Goal: Task Accomplishment & Management: Use online tool/utility

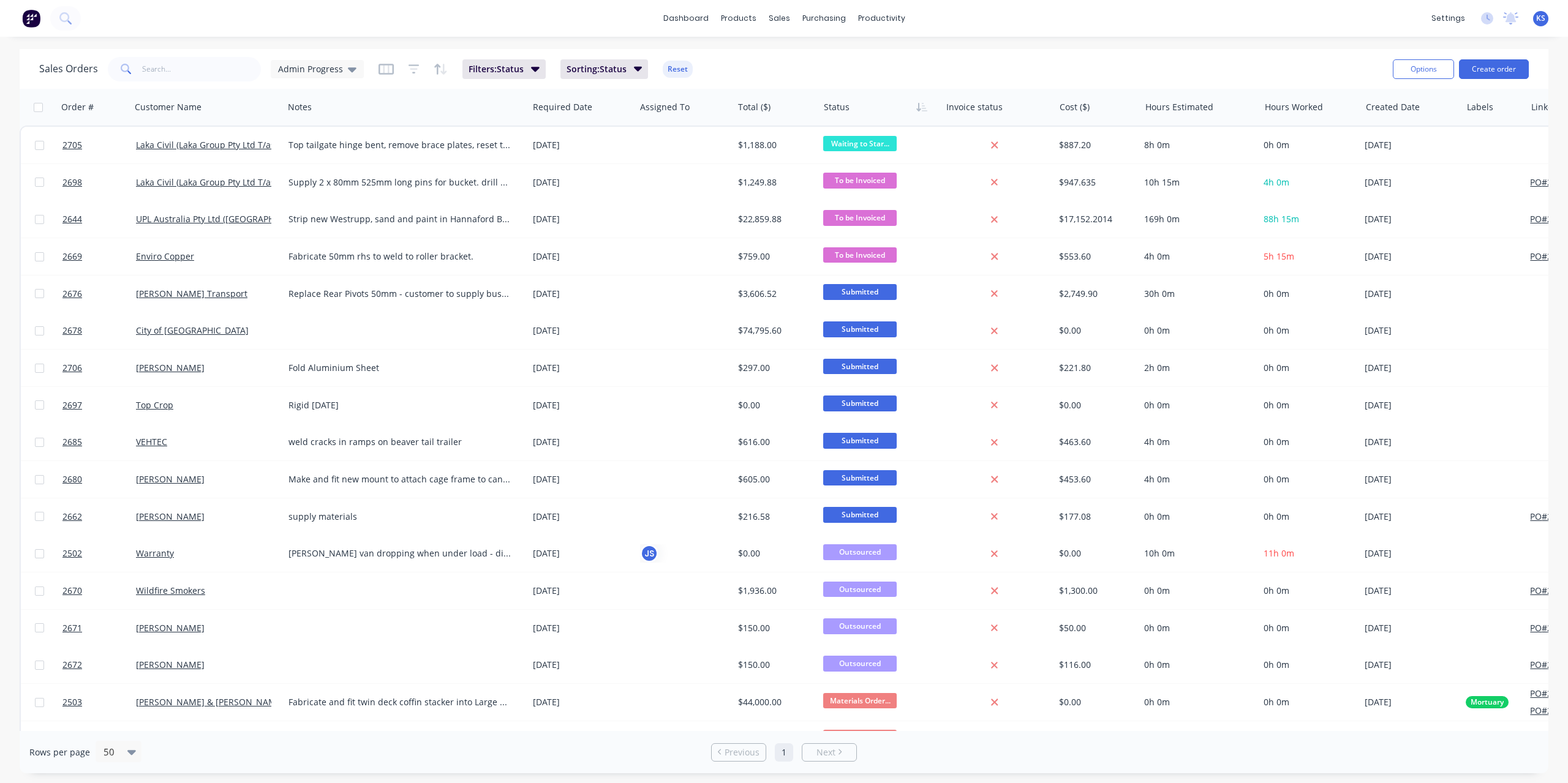
click at [123, 20] on div "dashboard products sales purchasing productivity dashboard products Product Cat…" at bounding box center [784, 18] width 1568 height 36
click at [60, 26] on button at bounding box center [65, 18] width 30 height 24
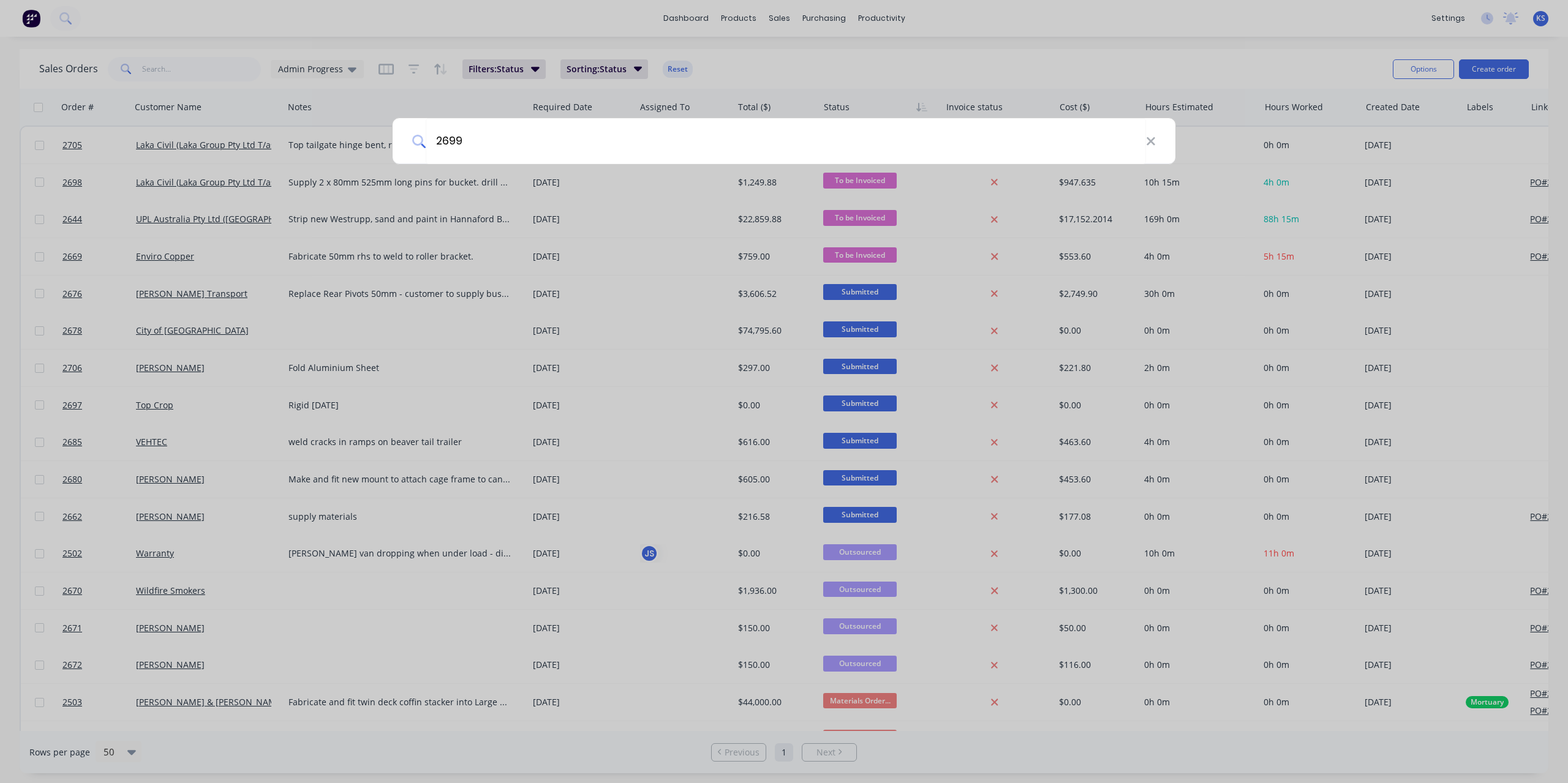
type input "2699"
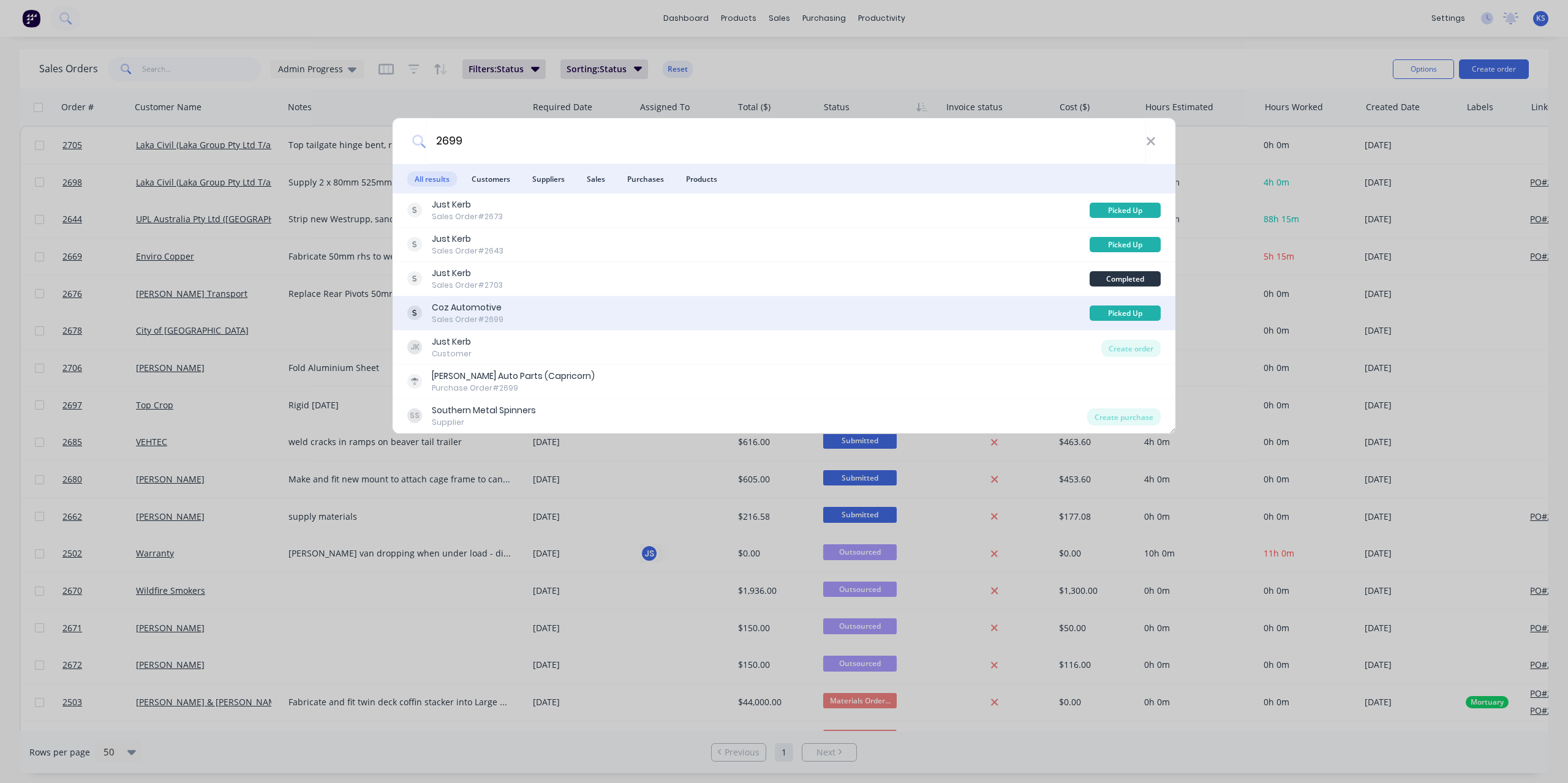
click at [493, 313] on div "Coz Automotive" at bounding box center [467, 307] width 72 height 13
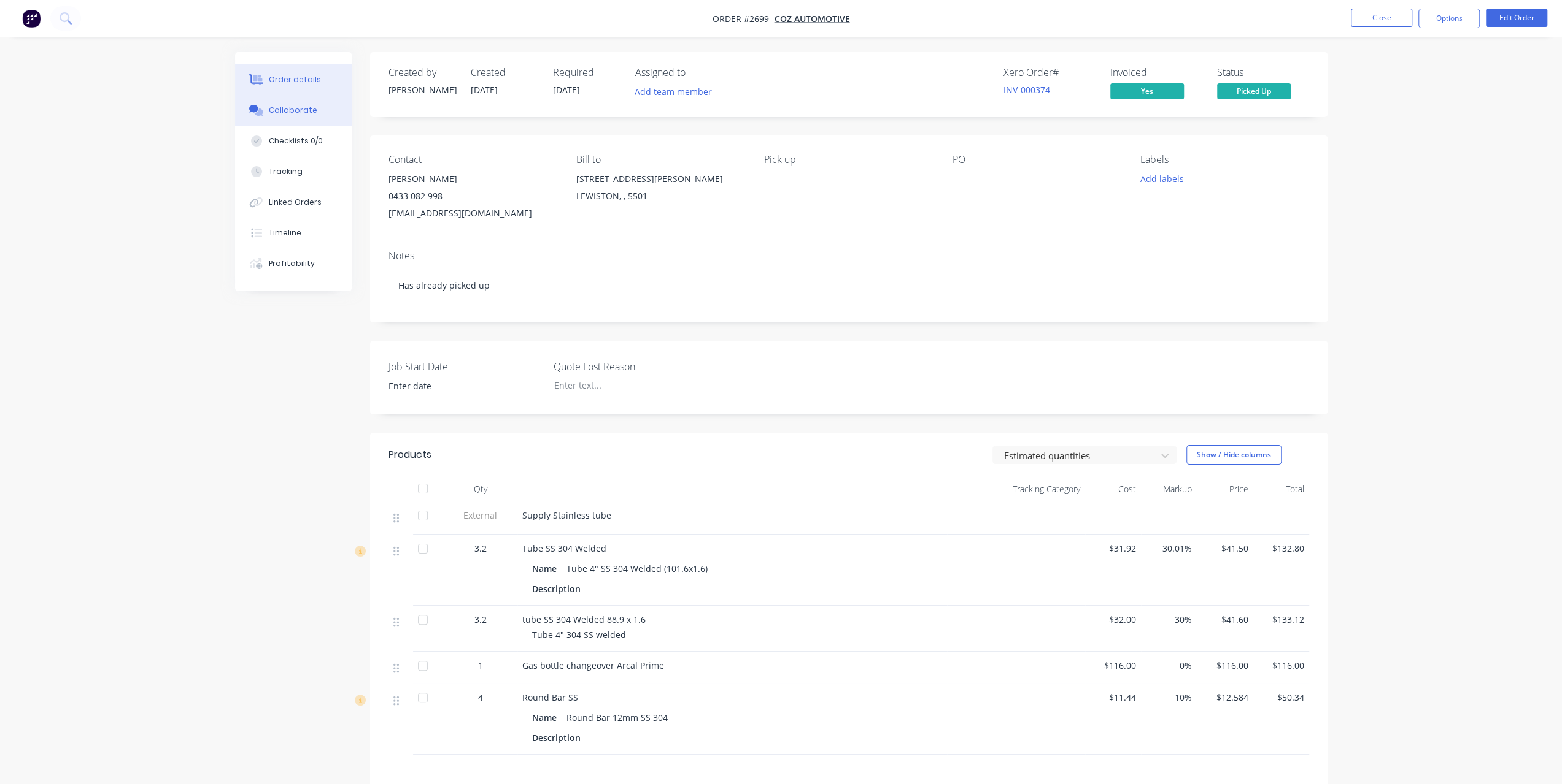
click at [318, 115] on button "Collaborate" at bounding box center [293, 110] width 117 height 30
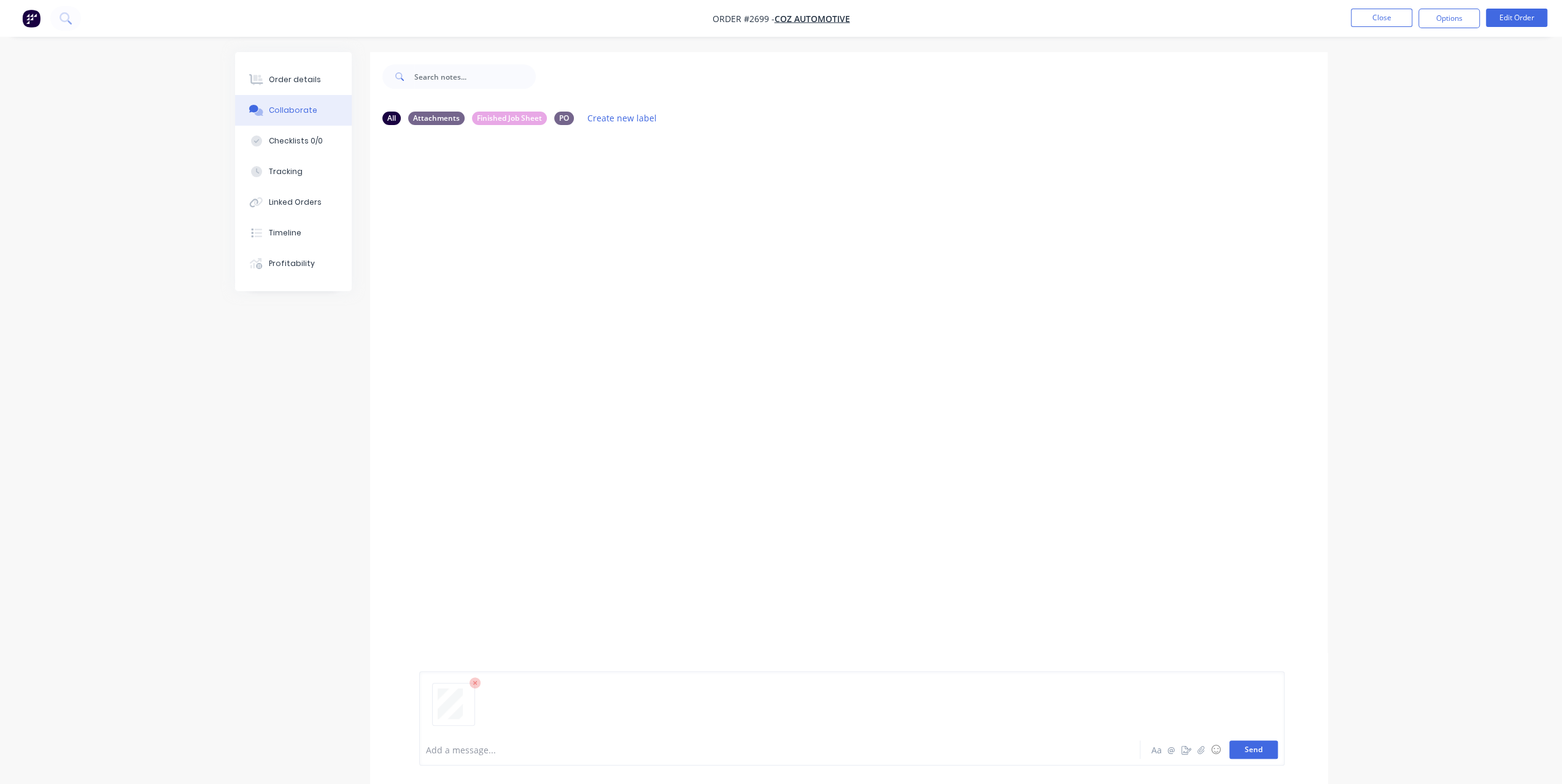
click at [1251, 753] on button "Send" at bounding box center [1253, 749] width 49 height 18
click at [60, 23] on icon at bounding box center [64, 17] width 11 height 11
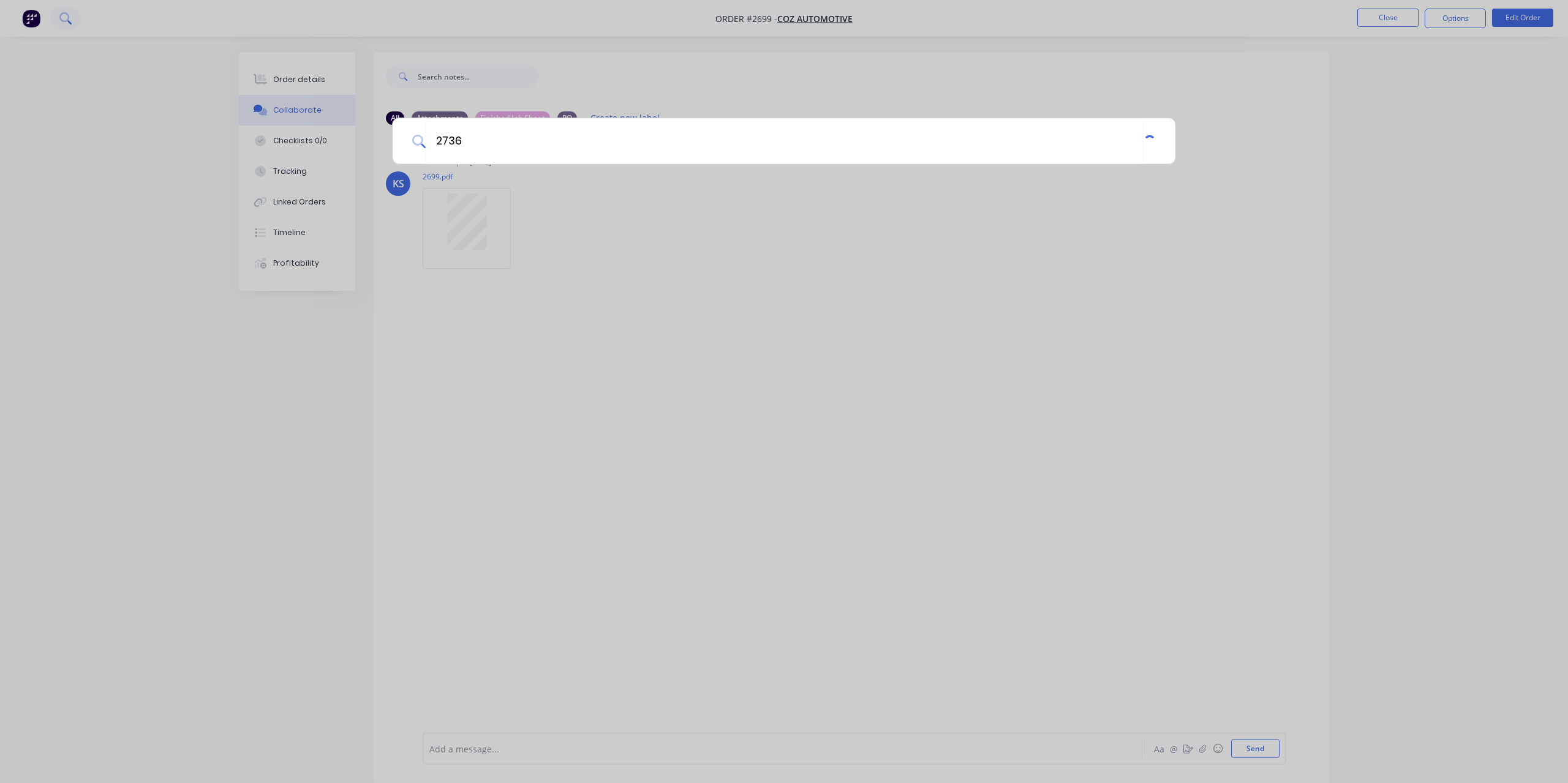
type input "2736"
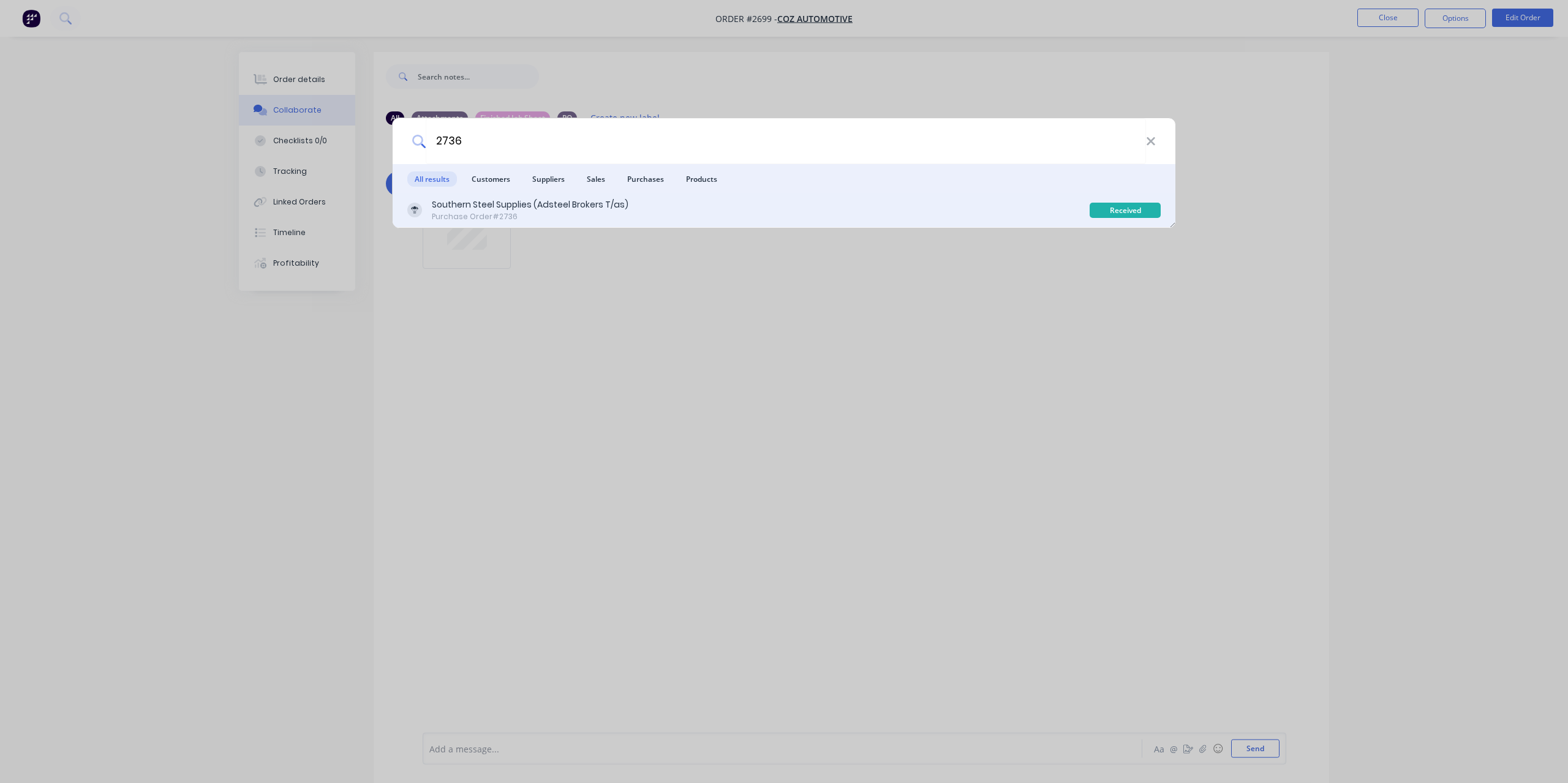
click at [551, 199] on div "Southern Steel Supplies (Adsteel Brokers T/as)" at bounding box center [530, 205] width 196 height 13
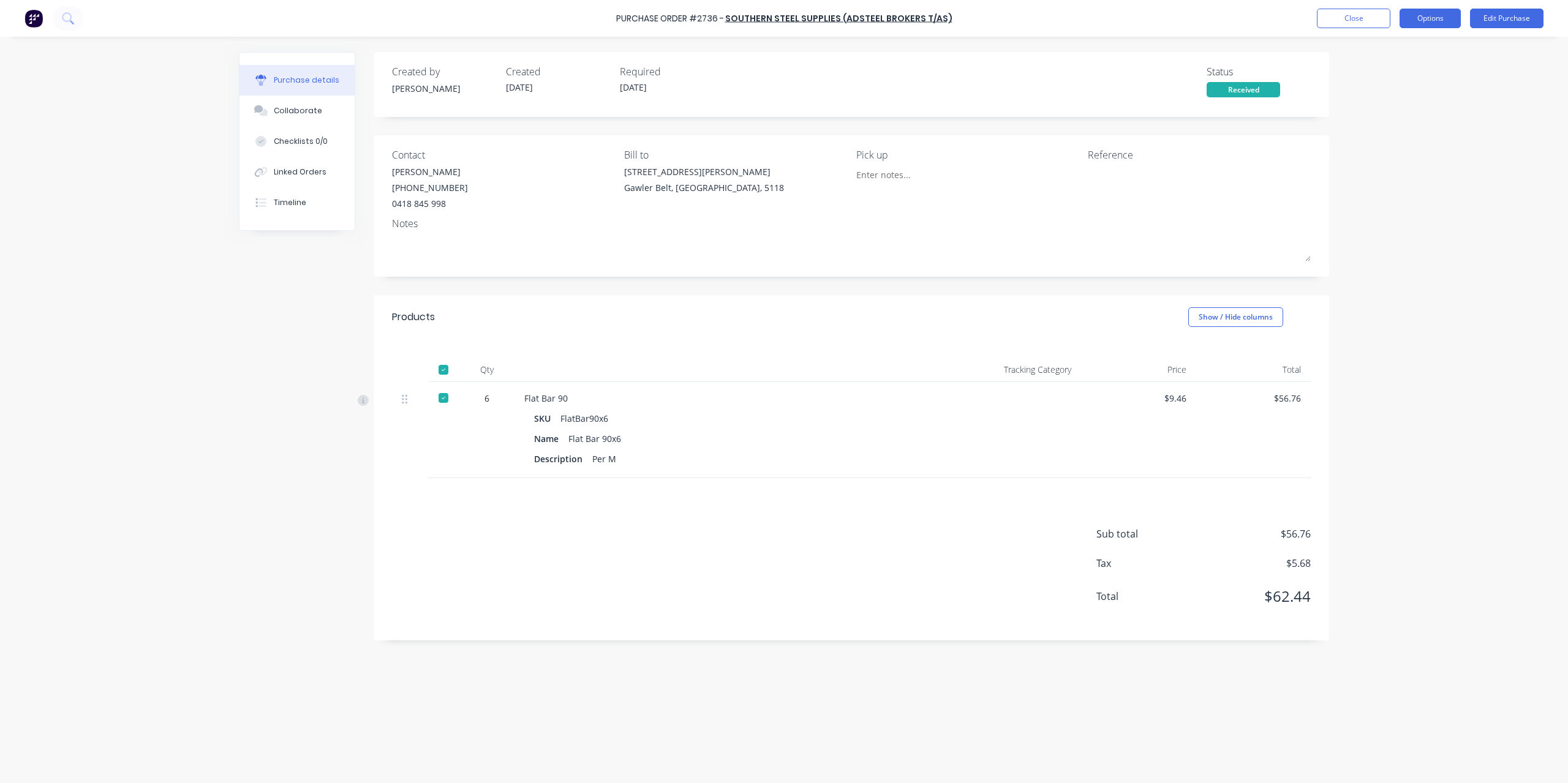
click at [1413, 23] on button "Options" at bounding box center [1430, 18] width 62 height 20
click at [1392, 63] on button "Convert to Bill" at bounding box center [1403, 74] width 116 height 24
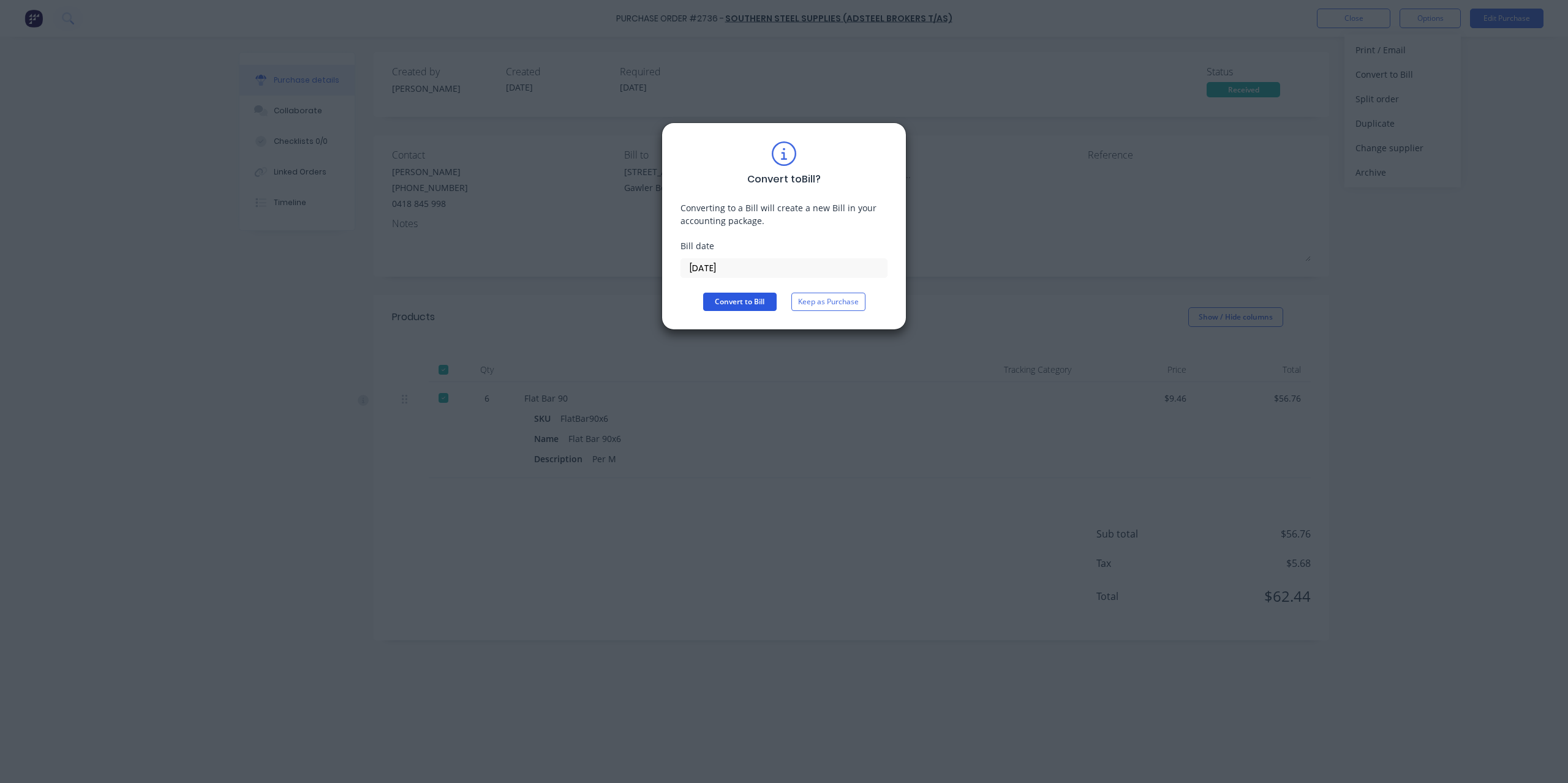
click at [756, 296] on button "Convert to Bill" at bounding box center [740, 301] width 74 height 18
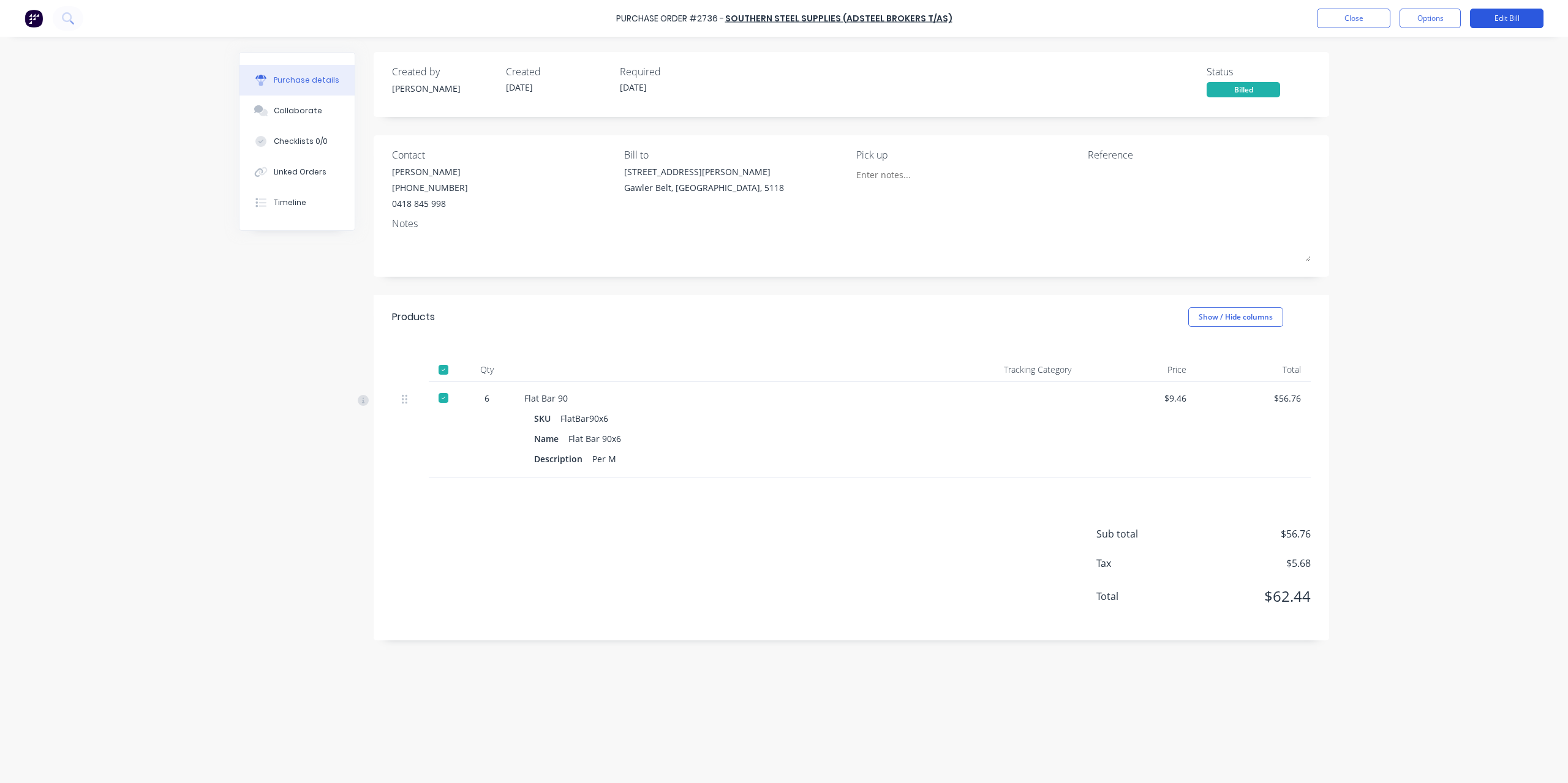
click at [1502, 19] on button "Edit Bill" at bounding box center [1506, 18] width 74 height 20
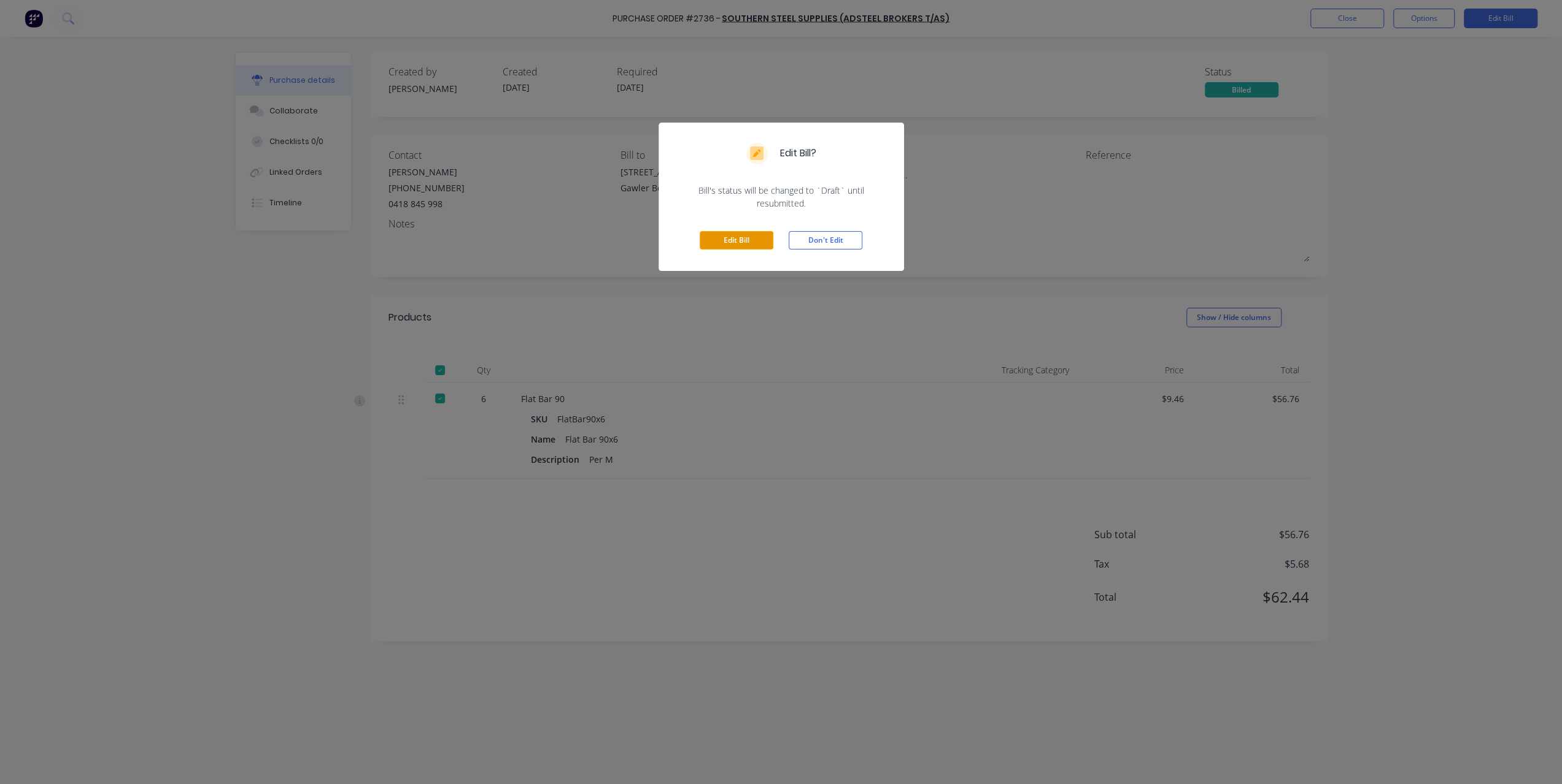
click at [764, 241] on button "Edit Bill" at bounding box center [736, 240] width 74 height 18
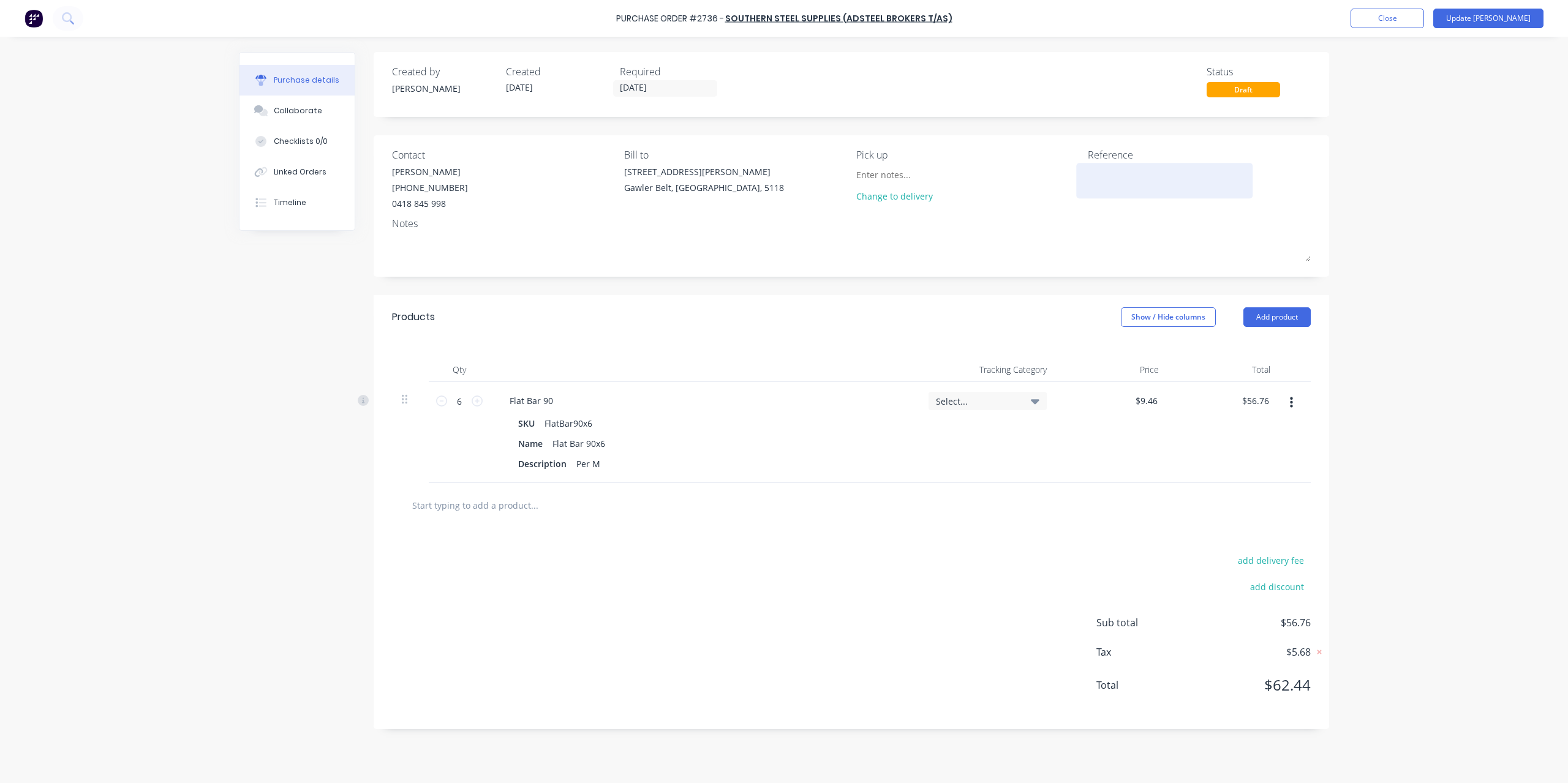
click at [1118, 176] on textarea at bounding box center [1164, 180] width 153 height 28
type textarea "INV-169"
type textarea "x"
type textarea "INV-1692"
type textarea "x"
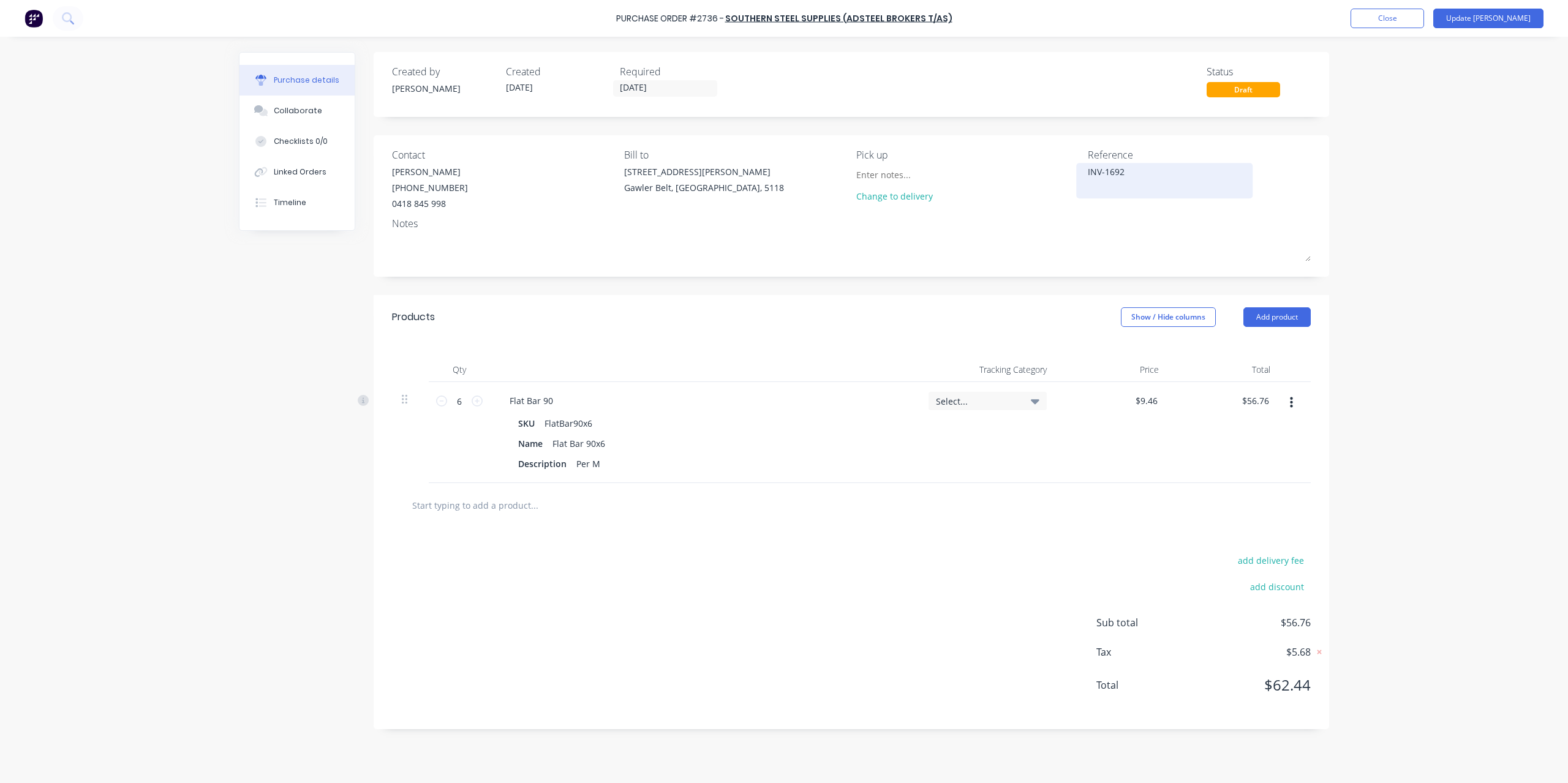
type textarea "INV-16923"
type textarea "x"
type textarea "INV-169237"
type textarea "x"
type textarea "INV-1692370"
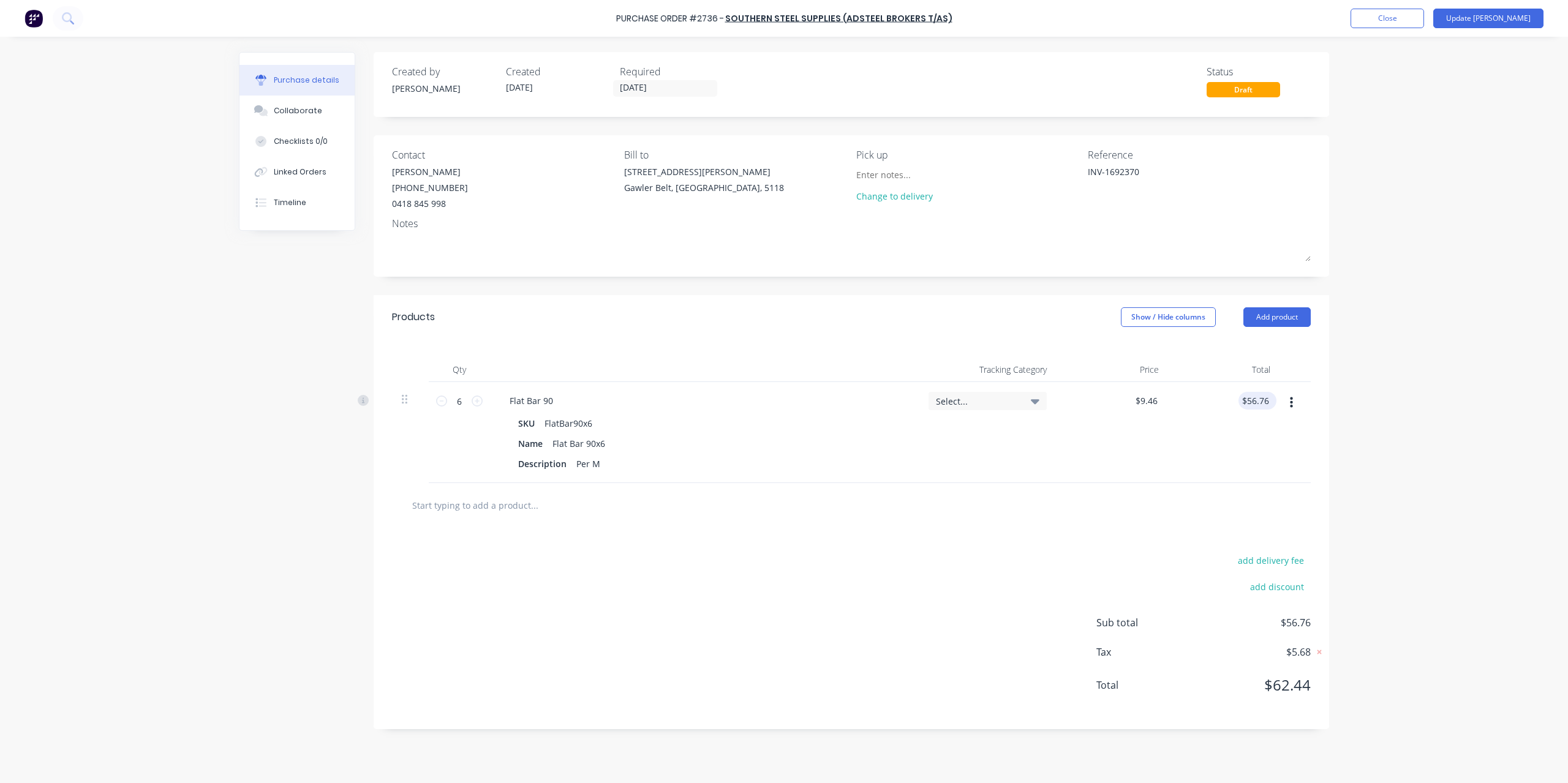
type textarea "x"
type textarea "INV-1692370"
type input "56.76"
click at [1263, 405] on input "56.76" at bounding box center [1255, 401] width 33 height 17
type textarea "x"
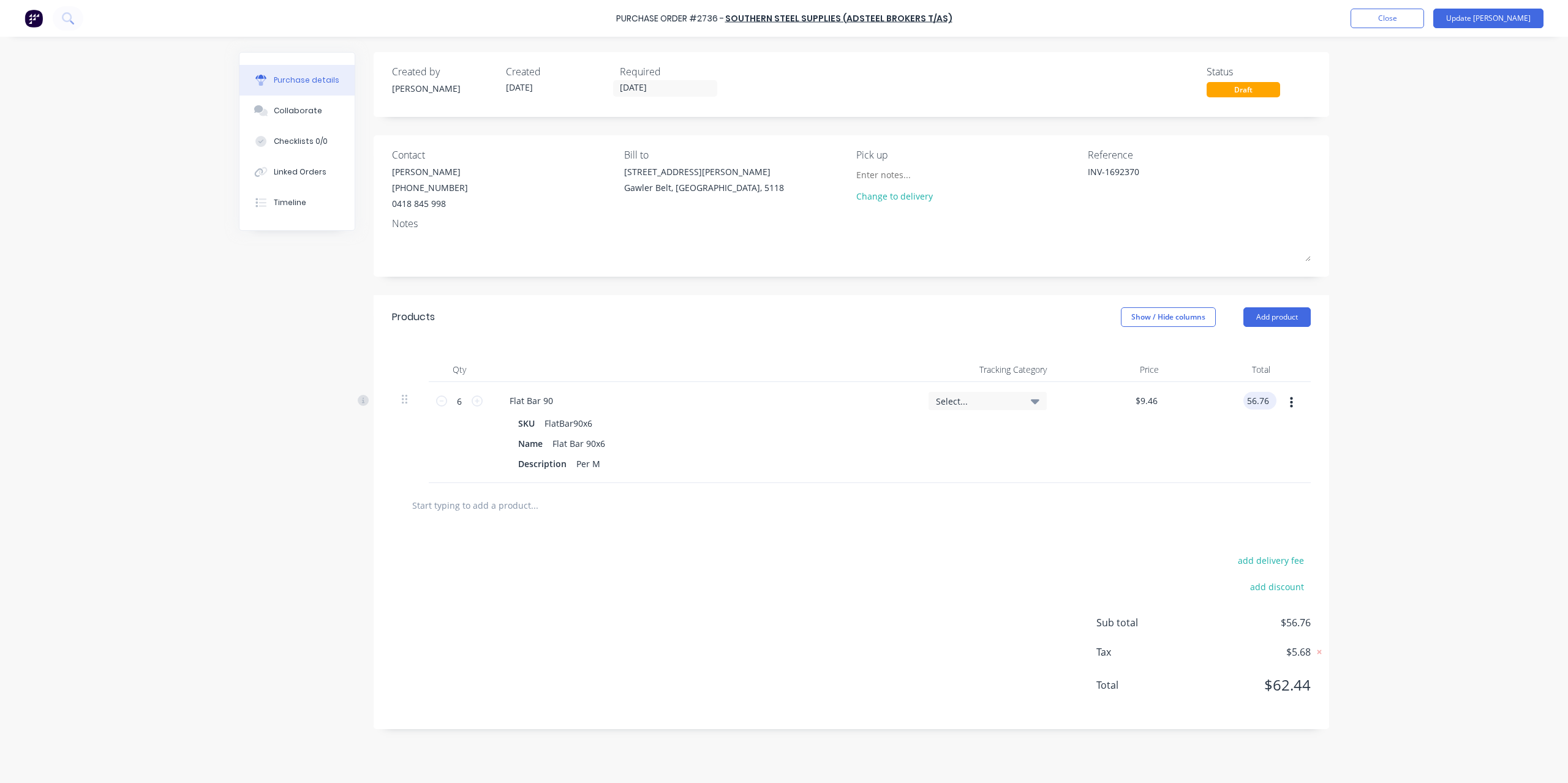
click at [1263, 405] on input "56.76" at bounding box center [1257, 401] width 28 height 17
type input "47.64"
type textarea "x"
type input "$7.94"
type input "$47.64"
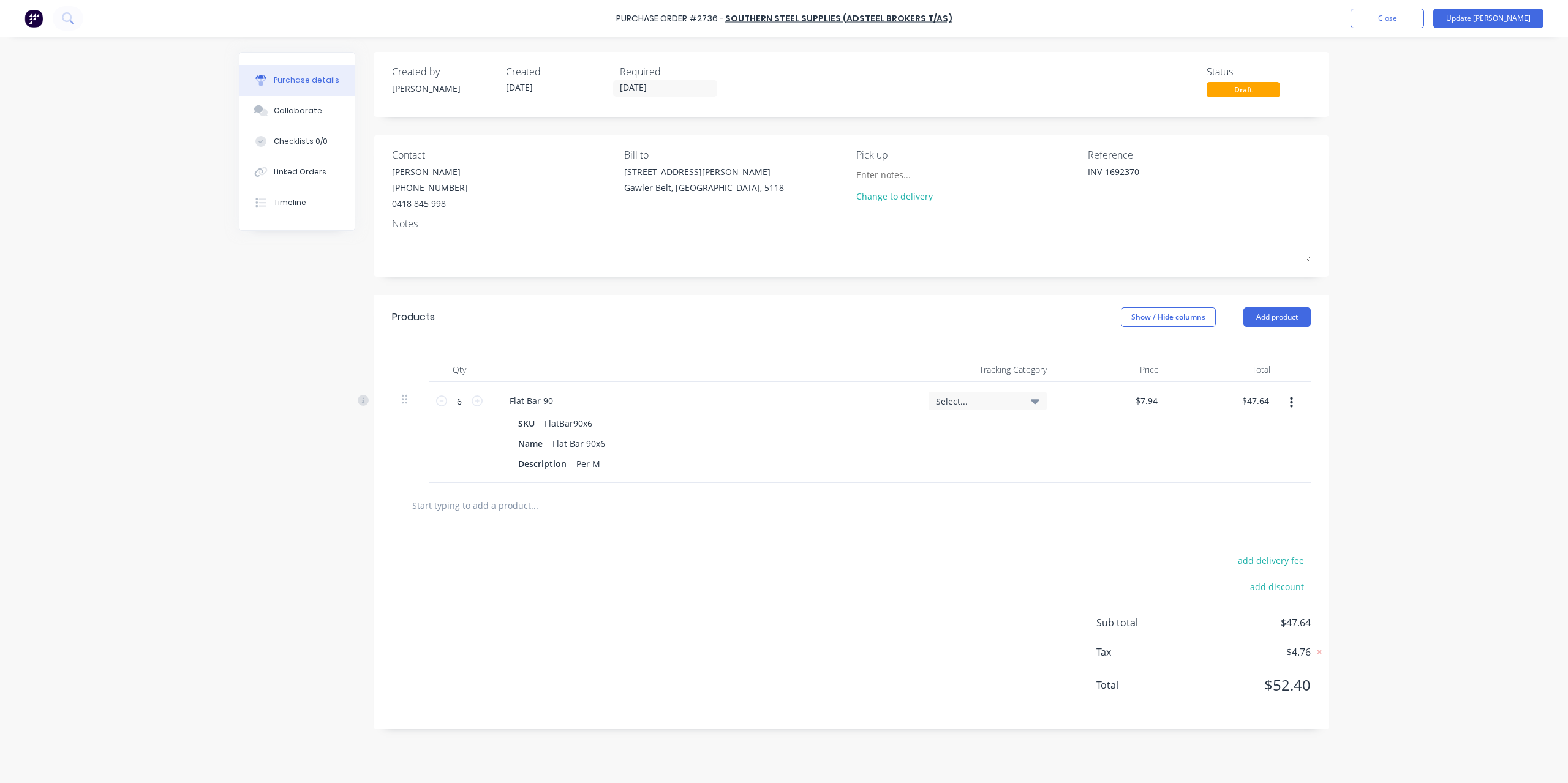
click at [1484, 182] on div "Purchase Order #2736 - Southern Steel Supplies (Adsteel Brokers T/as) Add produ…" at bounding box center [784, 392] width 1568 height 783
click at [1507, 15] on button "Update [PERSON_NAME]" at bounding box center [1488, 18] width 110 height 20
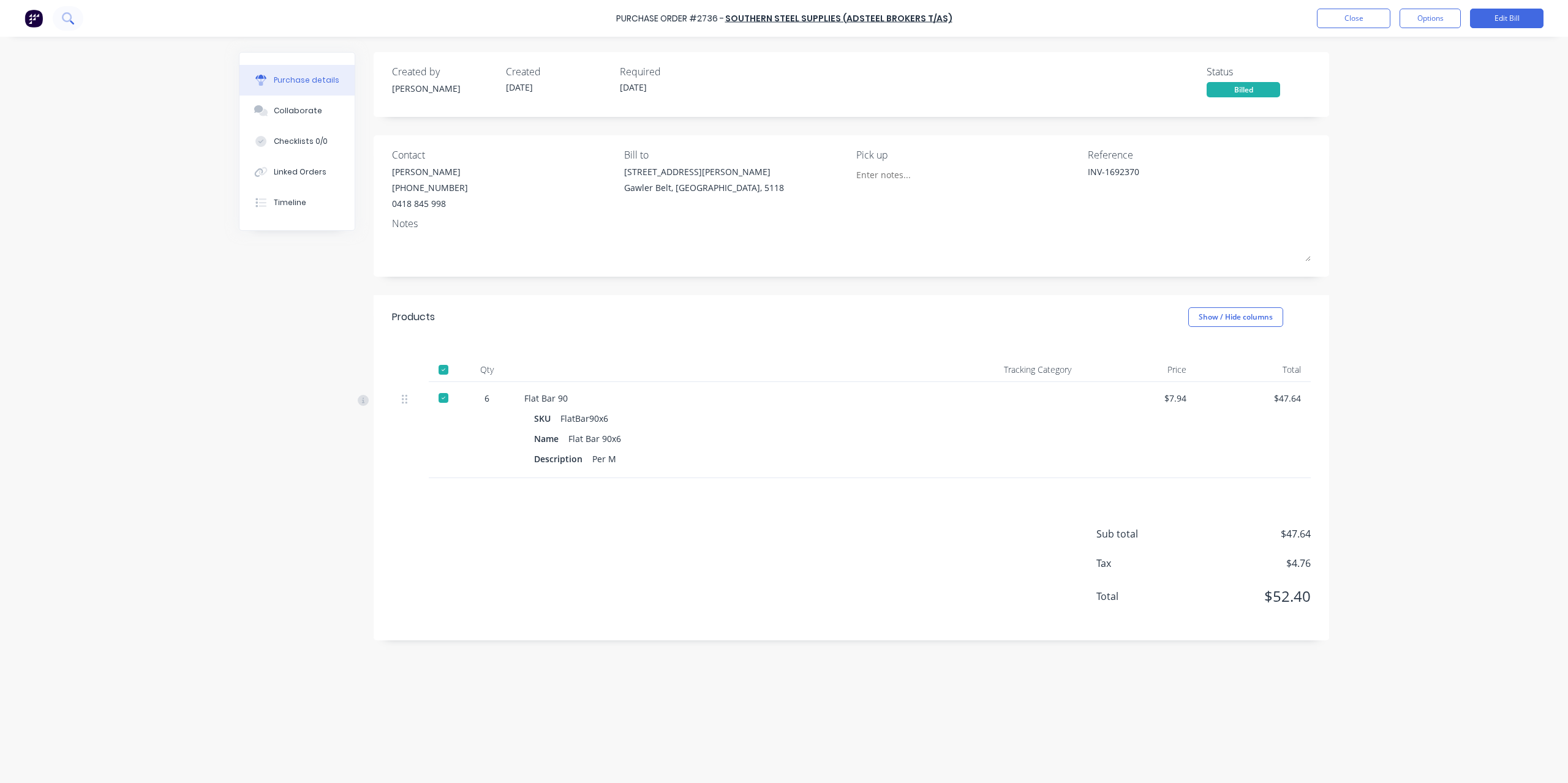
click at [68, 10] on button at bounding box center [68, 18] width 30 height 24
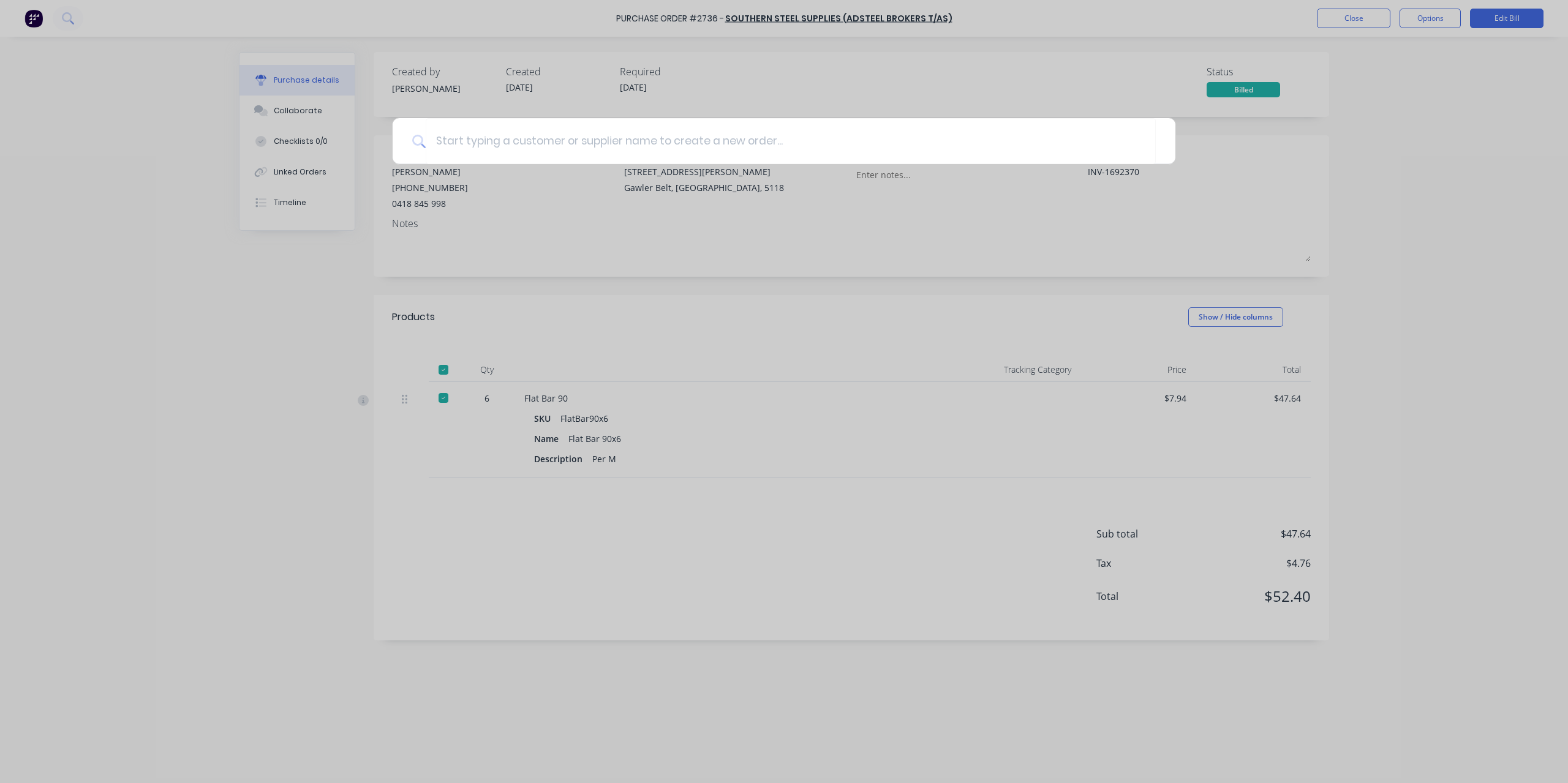
type textarea "x"
type input "2"
type textarea "x"
type input "27"
type textarea "x"
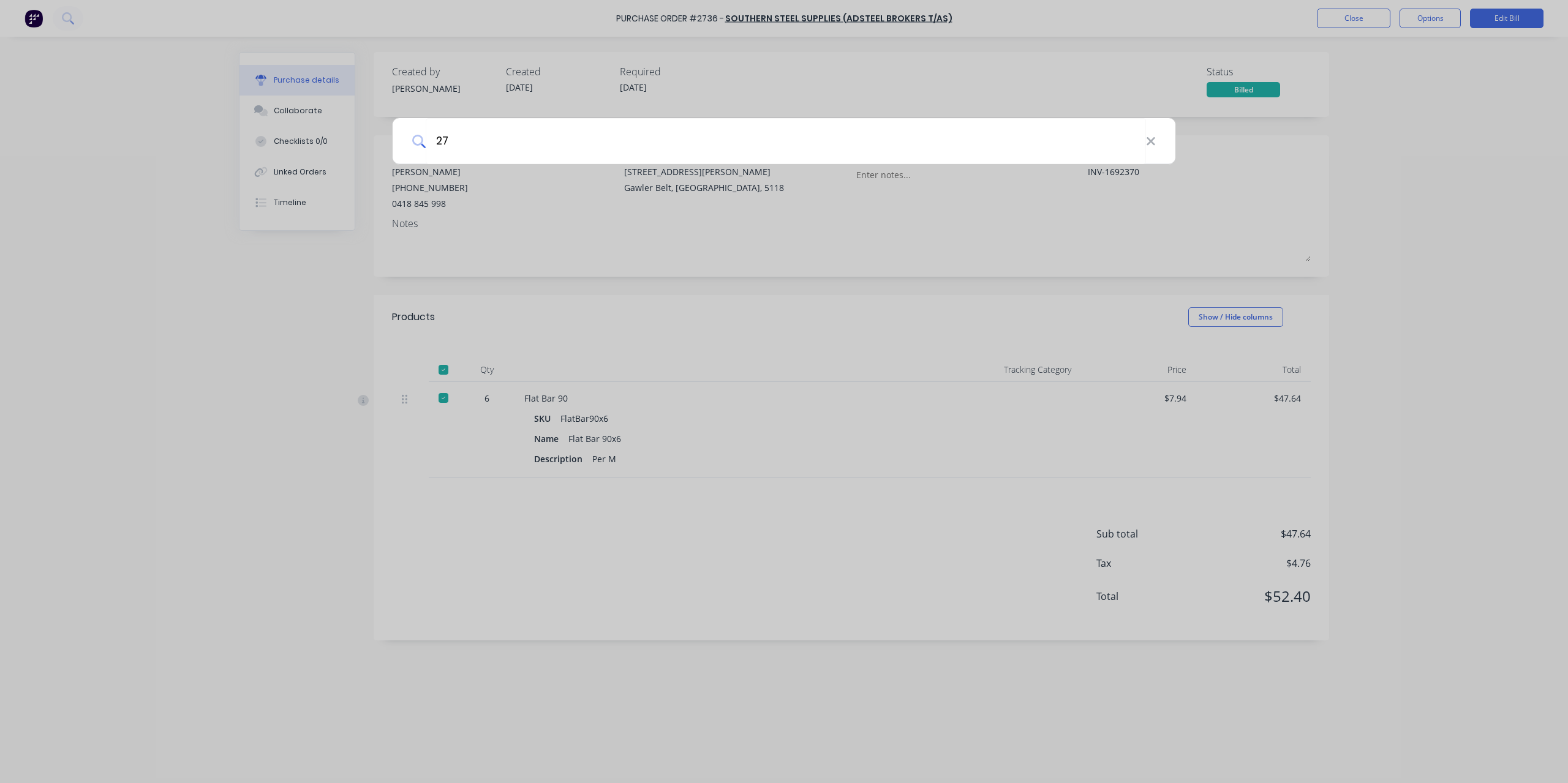
type input "270"
type textarea "x"
type input "2707"
type textarea "x"
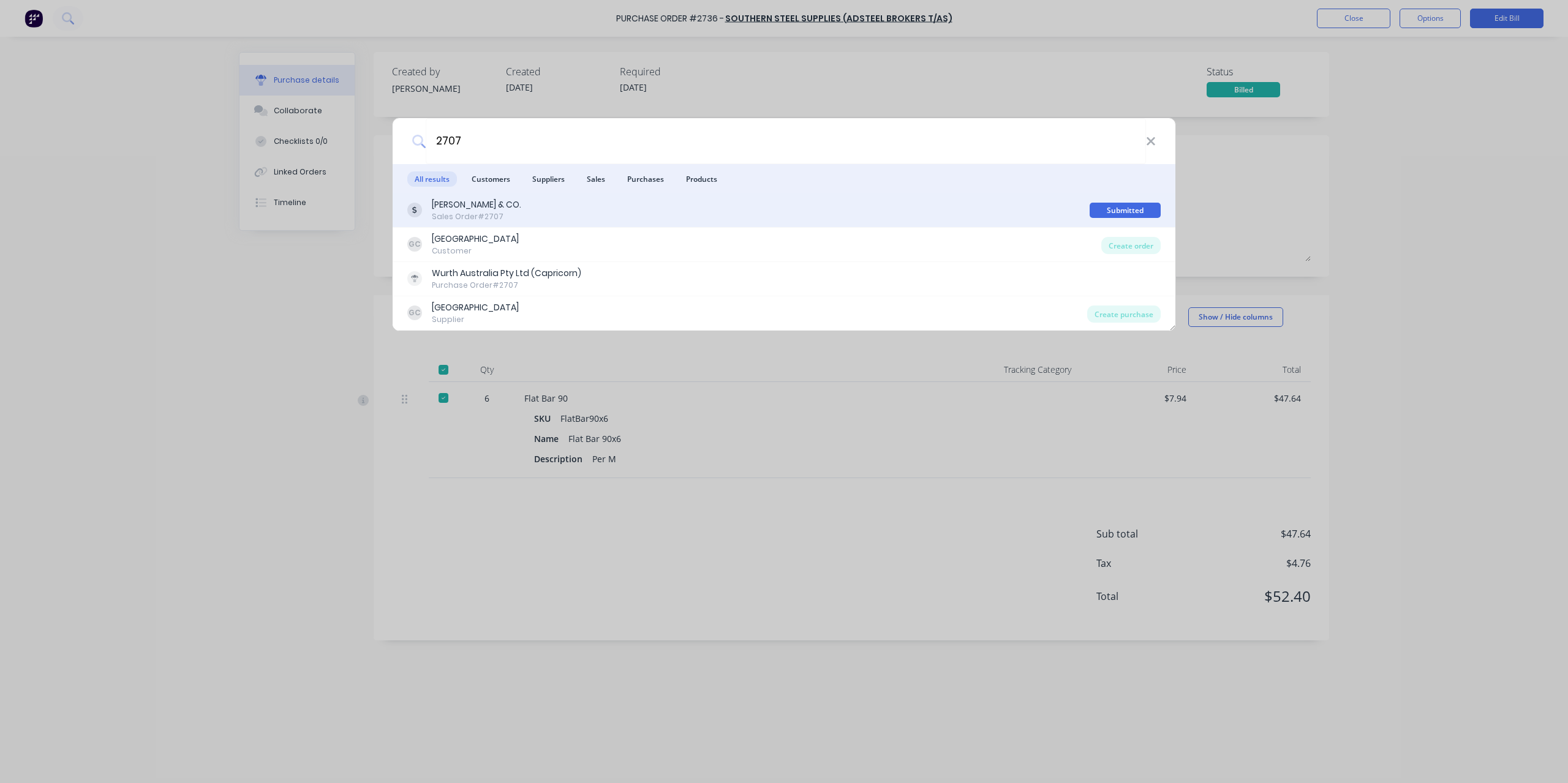
click at [457, 207] on div "[PERSON_NAME] & CO." at bounding box center [476, 205] width 89 height 13
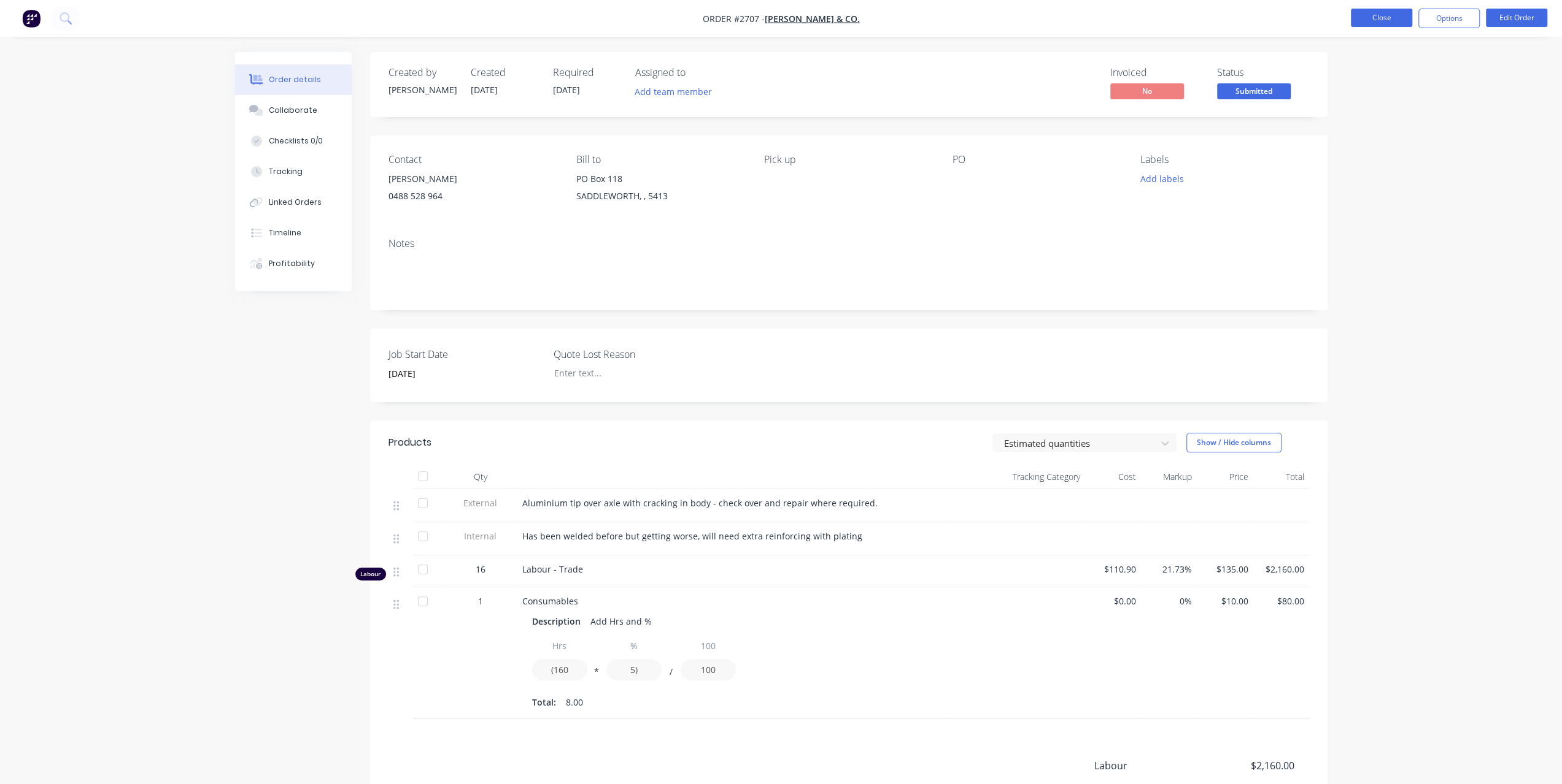
click at [1372, 14] on button "Close" at bounding box center [1381, 17] width 62 height 18
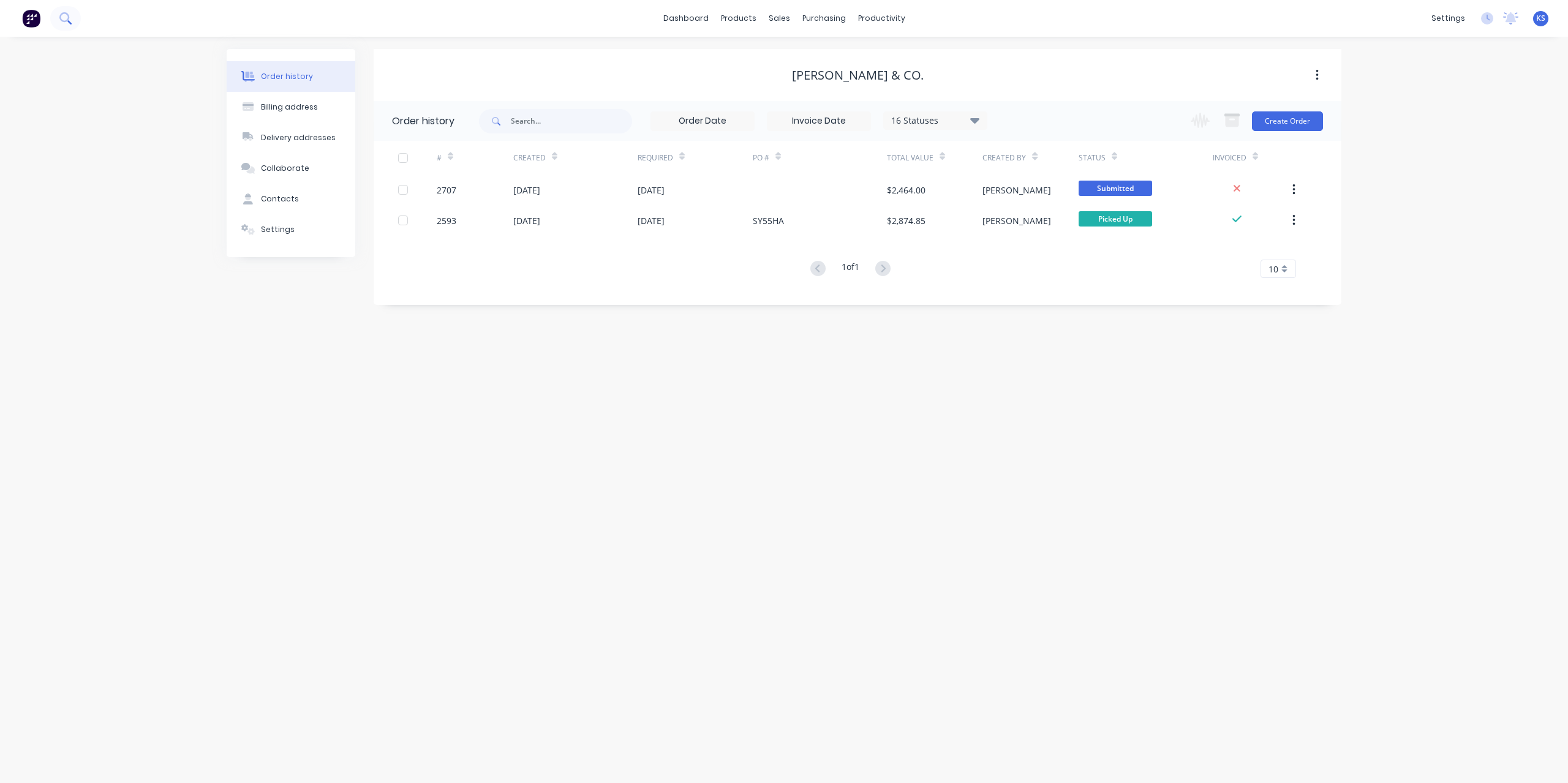
click at [62, 22] on icon at bounding box center [64, 17] width 11 height 11
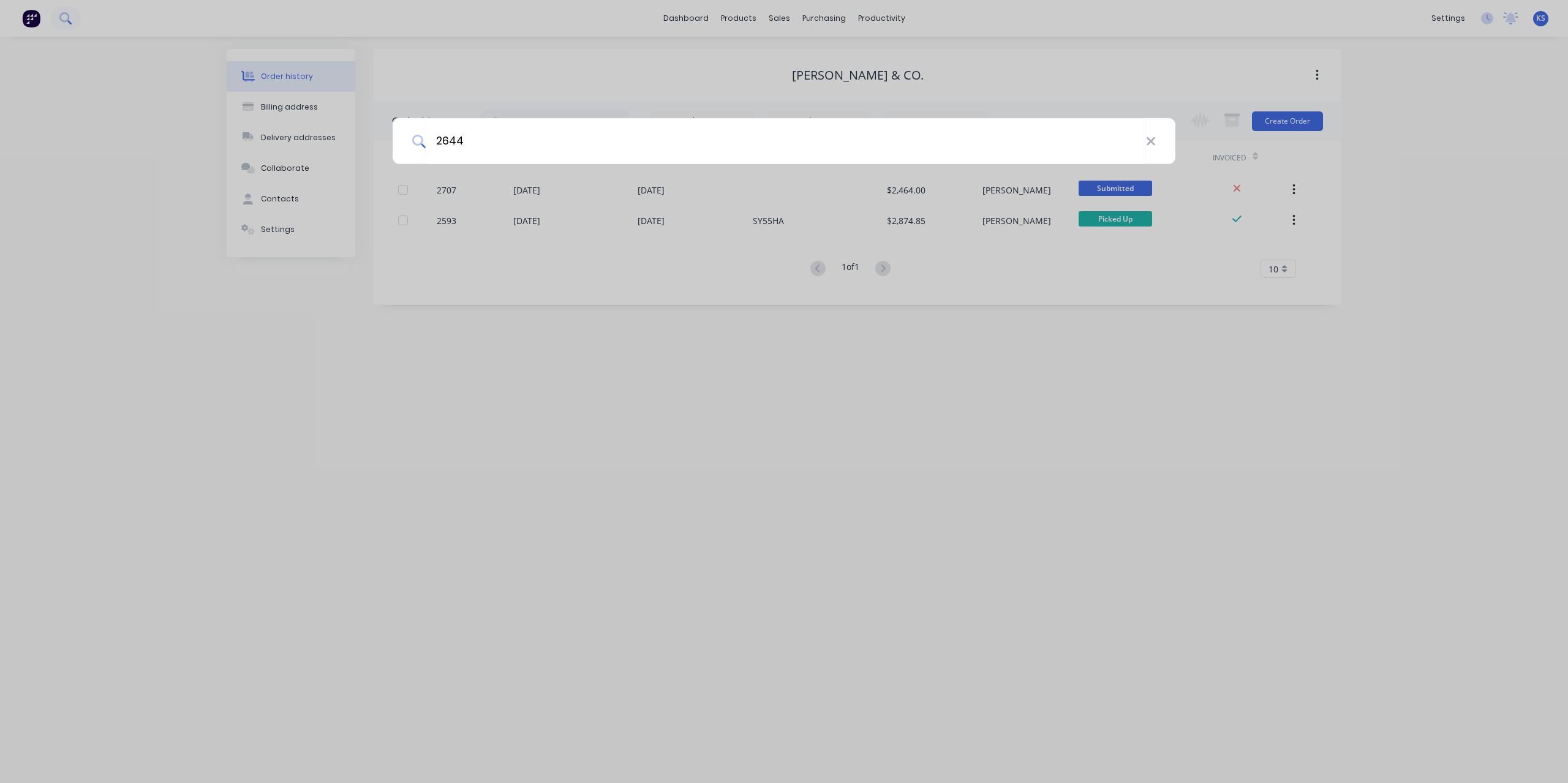
type input "2644"
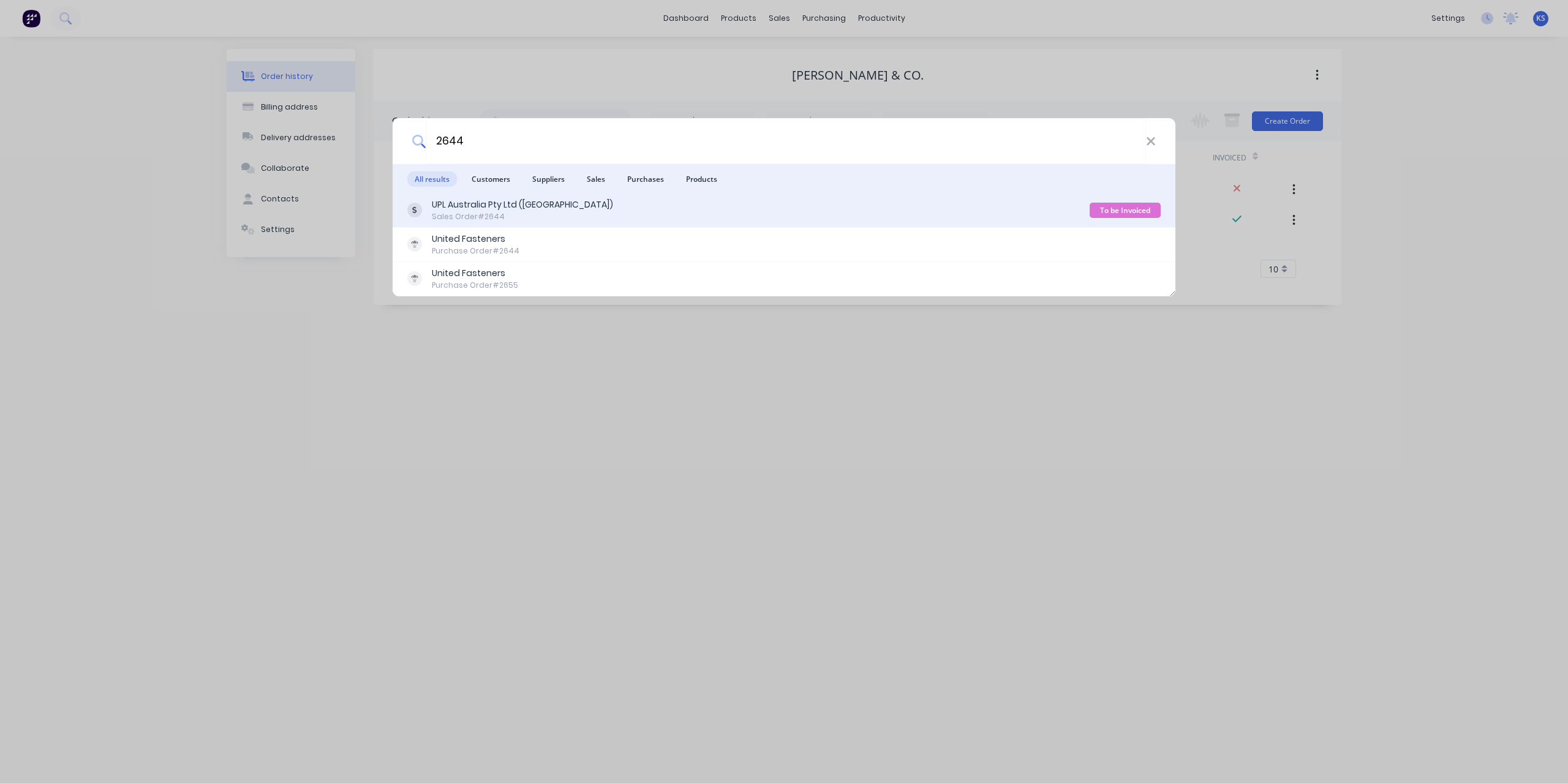
click at [457, 199] on div "UPL Australia Pty Ltd ([GEOGRAPHIC_DATA])" at bounding box center [522, 205] width 181 height 13
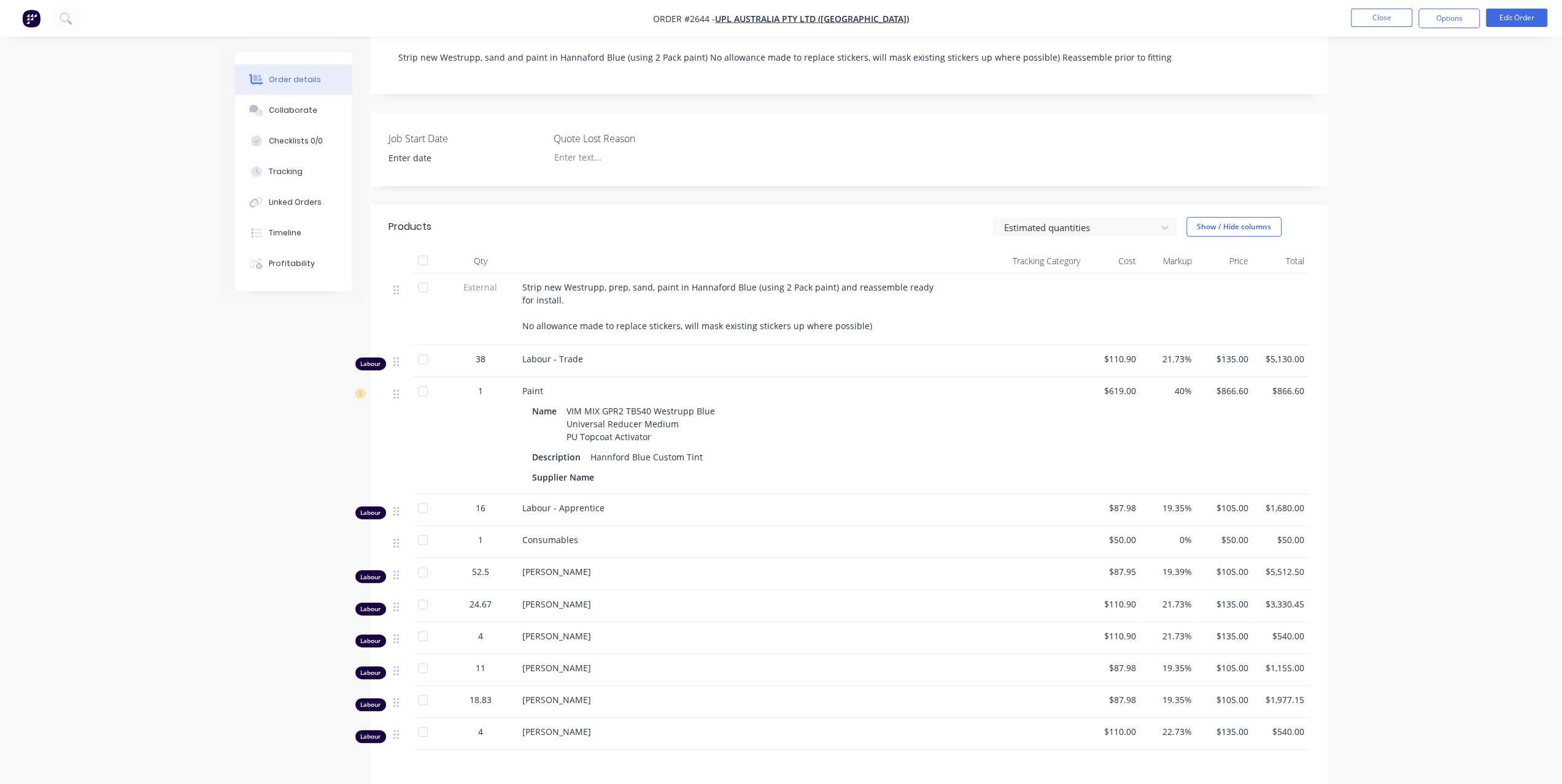
scroll to position [368, 0]
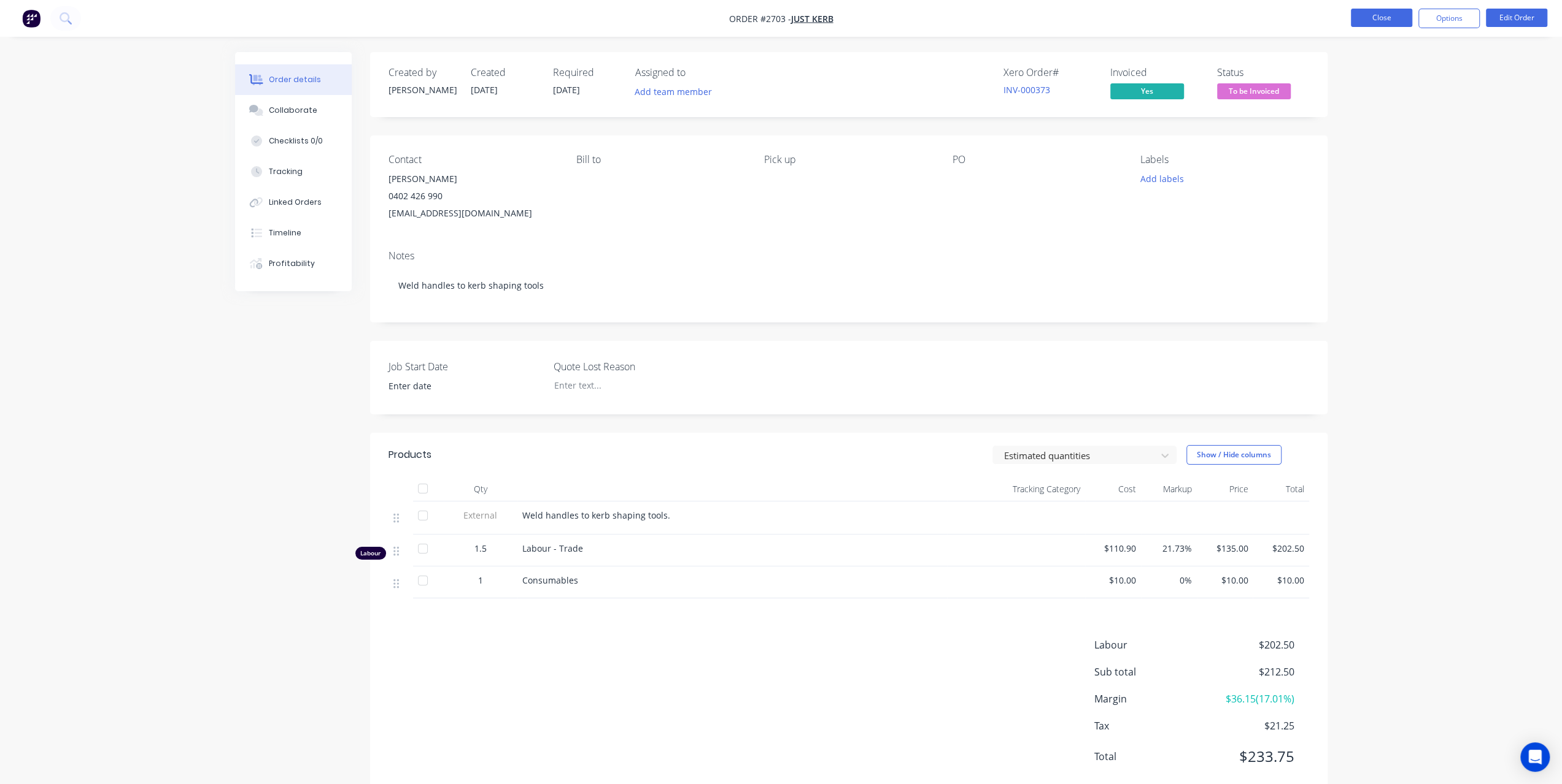
click at [1352, 11] on button "Close" at bounding box center [1381, 17] width 62 height 18
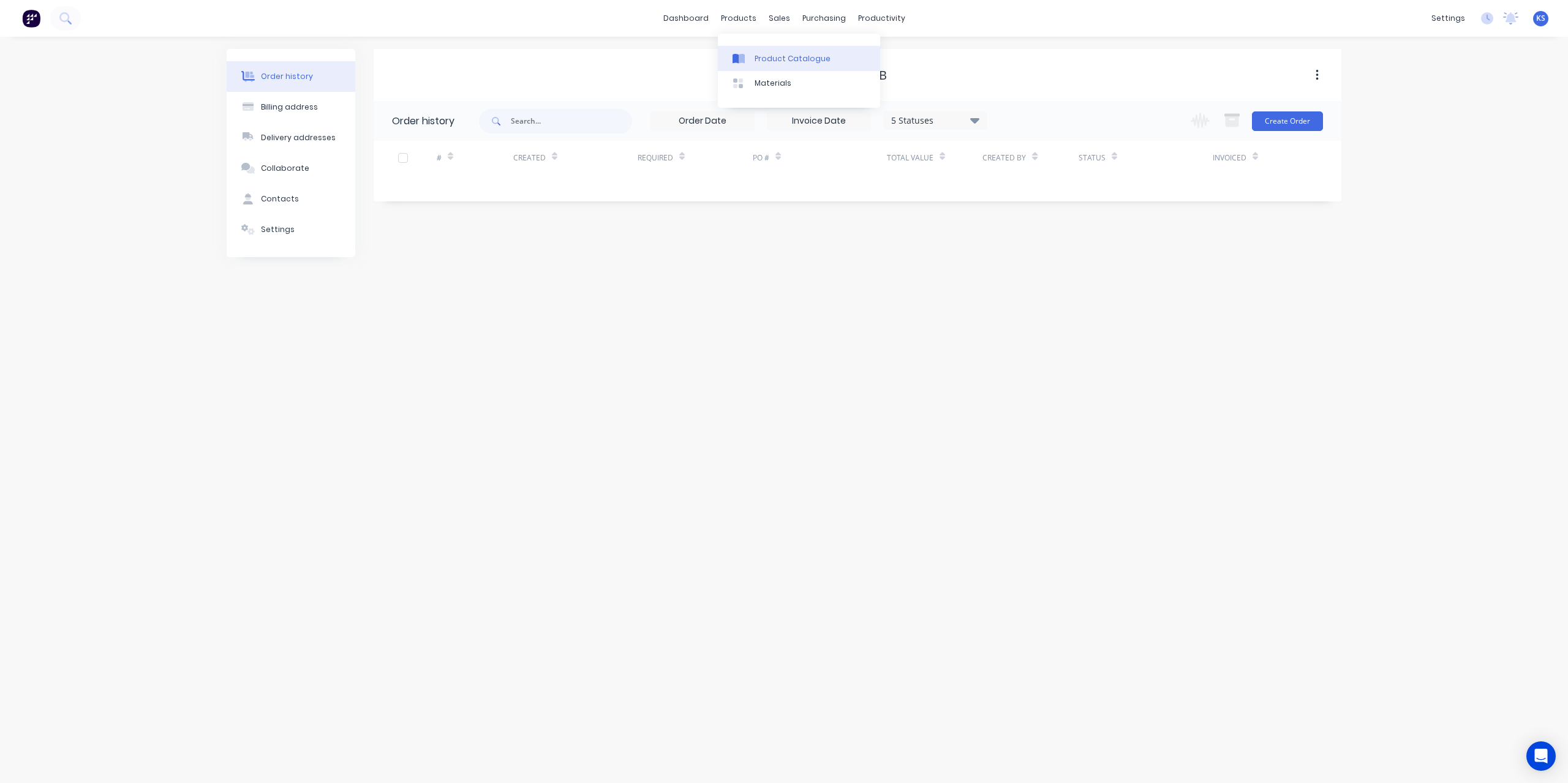
click at [770, 59] on div "Product Catalogue" at bounding box center [792, 58] width 76 height 11
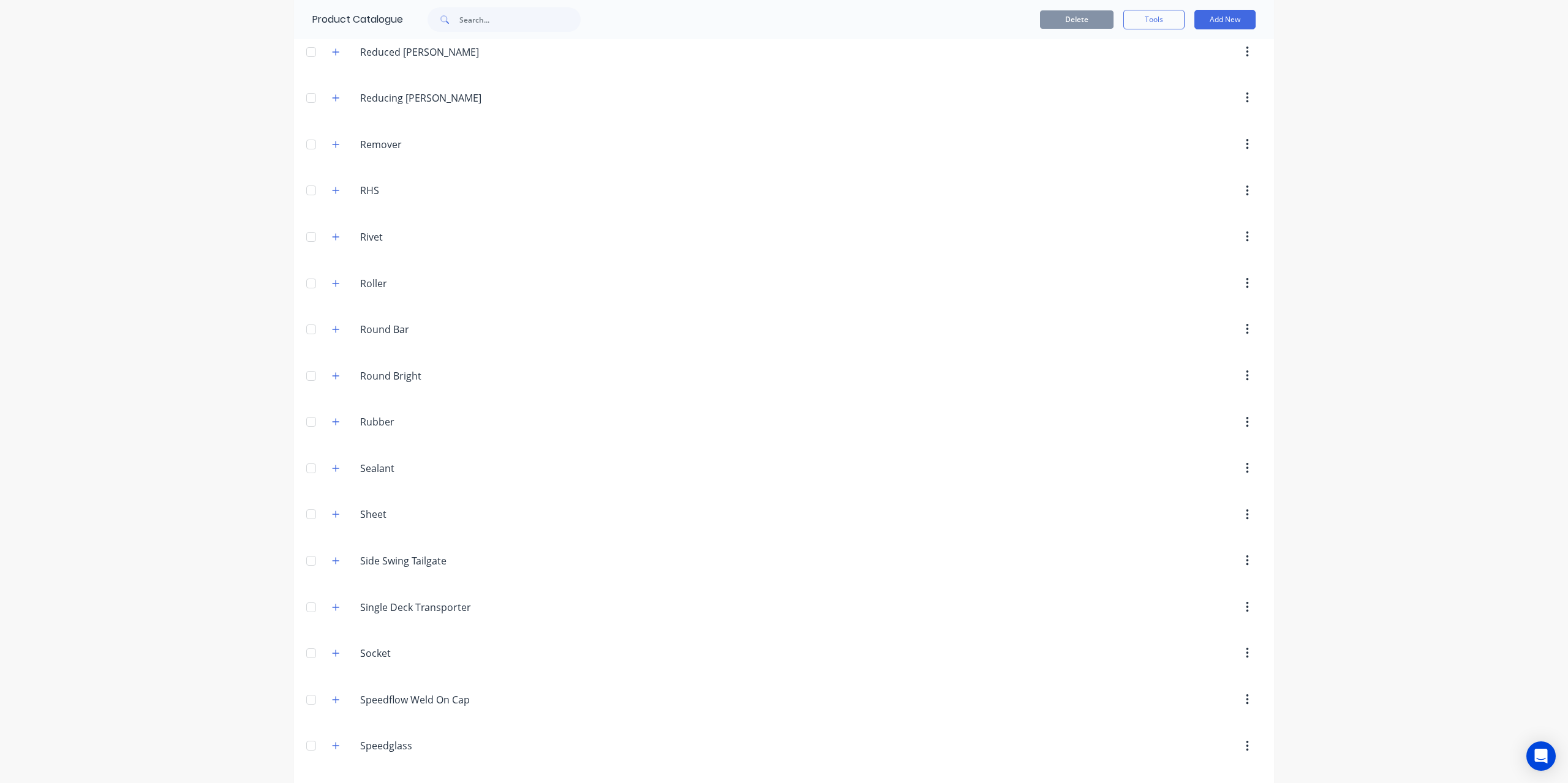
scroll to position [4801, 0]
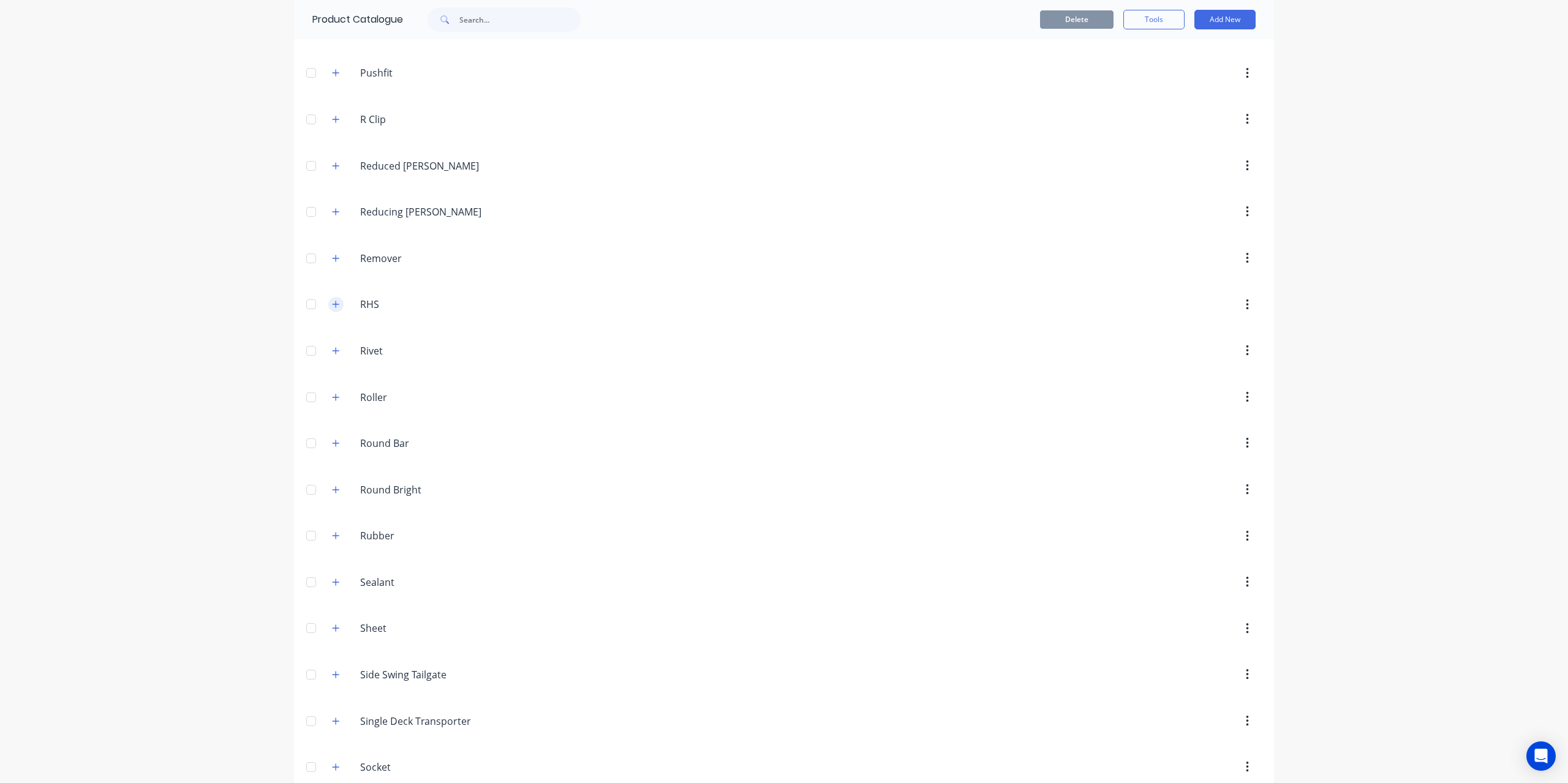
click at [334, 300] on icon "button" at bounding box center [335, 305] width 7 height 9
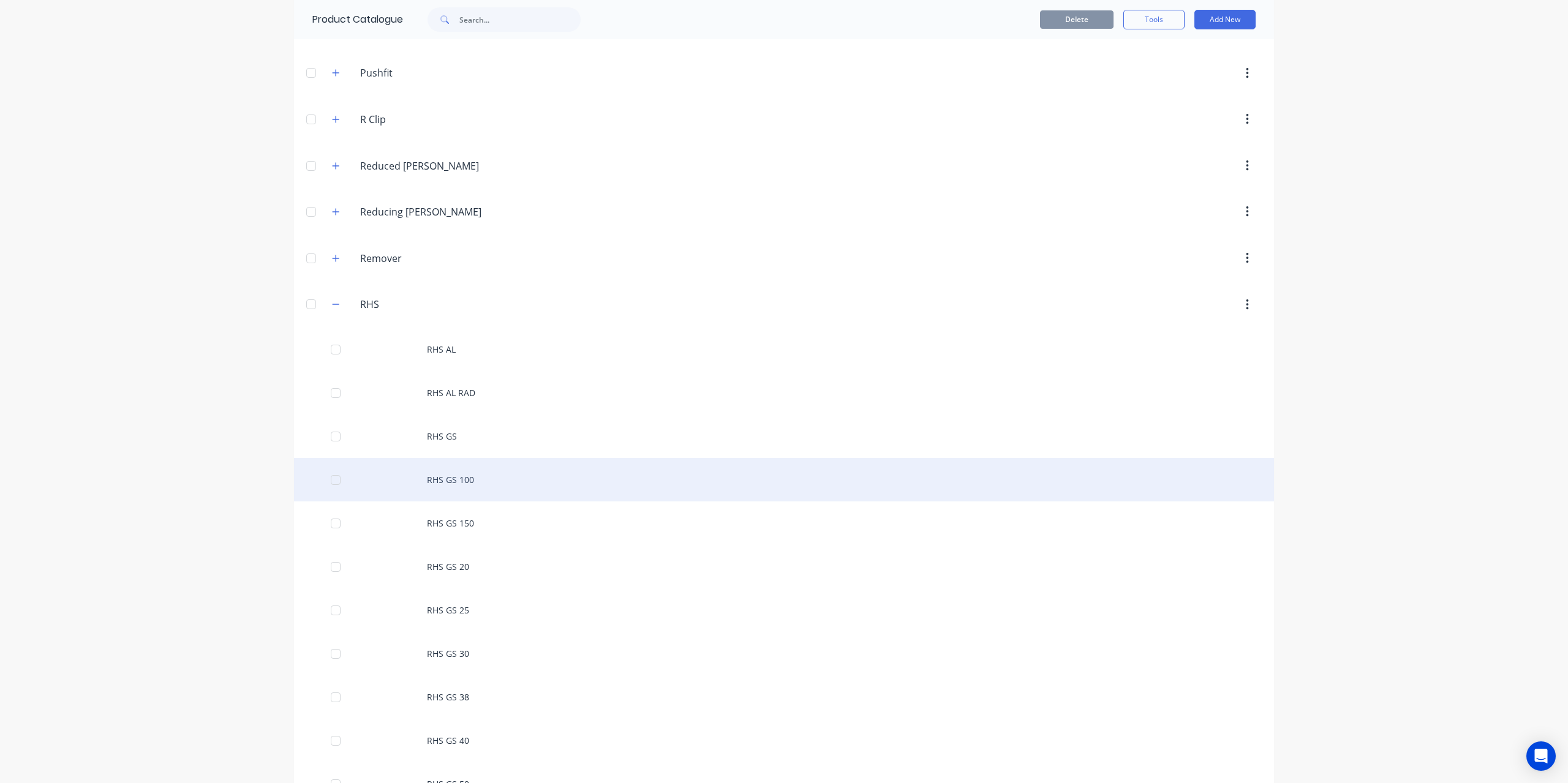
click at [487, 458] on div "RHS GS 100" at bounding box center [784, 480] width 980 height 43
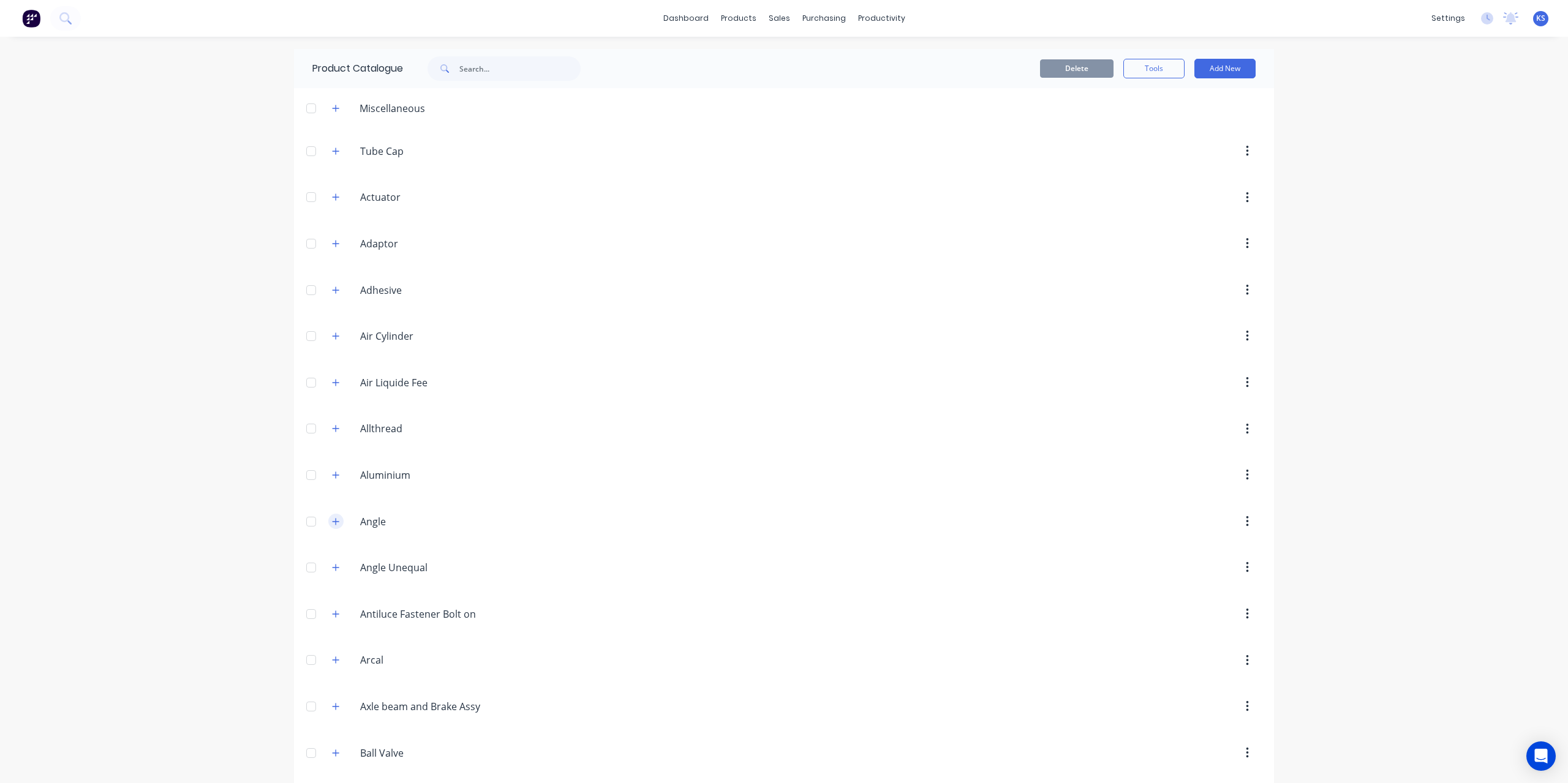
click at [333, 514] on button "button" at bounding box center [336, 522] width 16 height 16
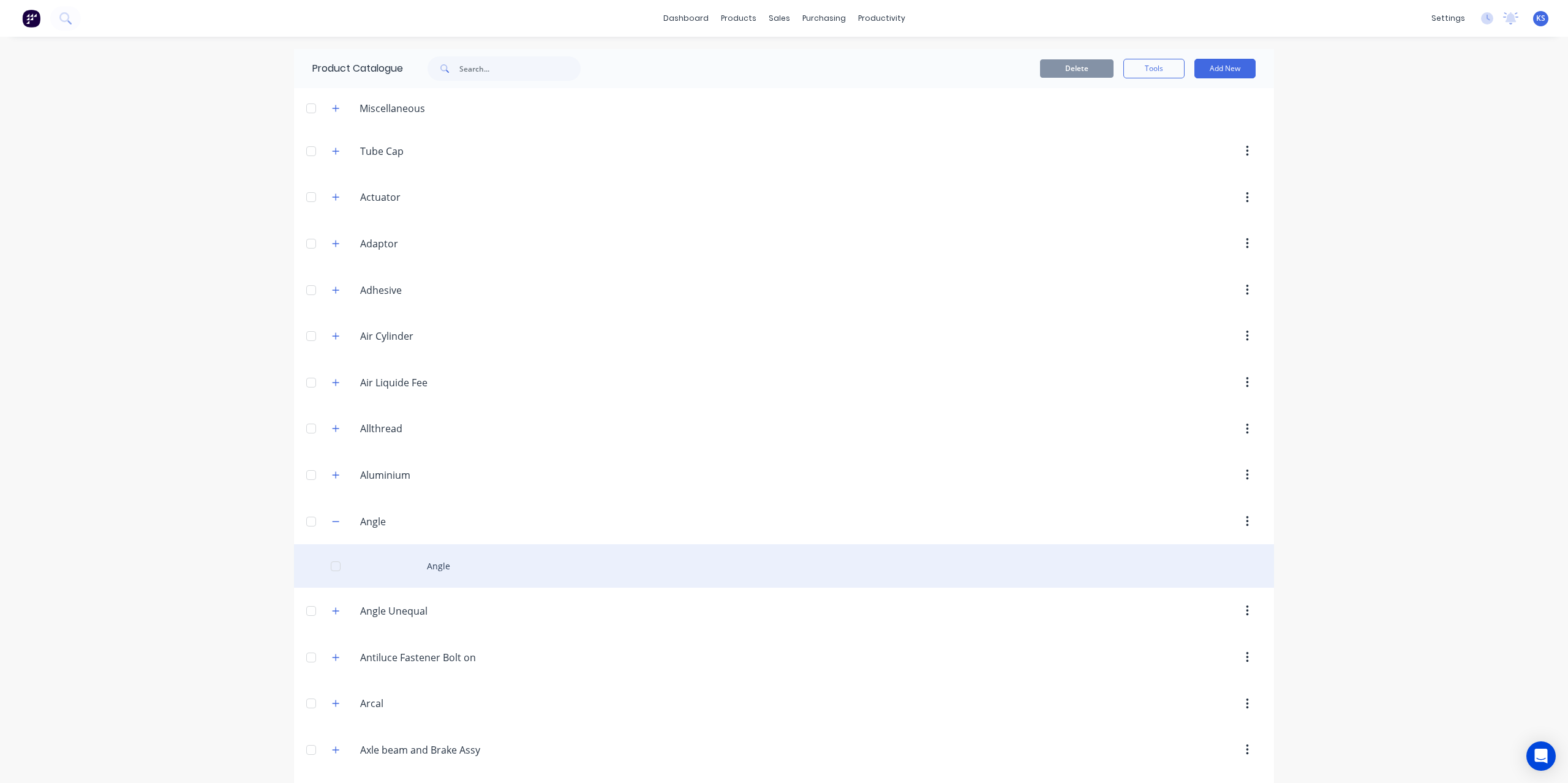
click at [418, 563] on div "Angle" at bounding box center [784, 566] width 980 height 43
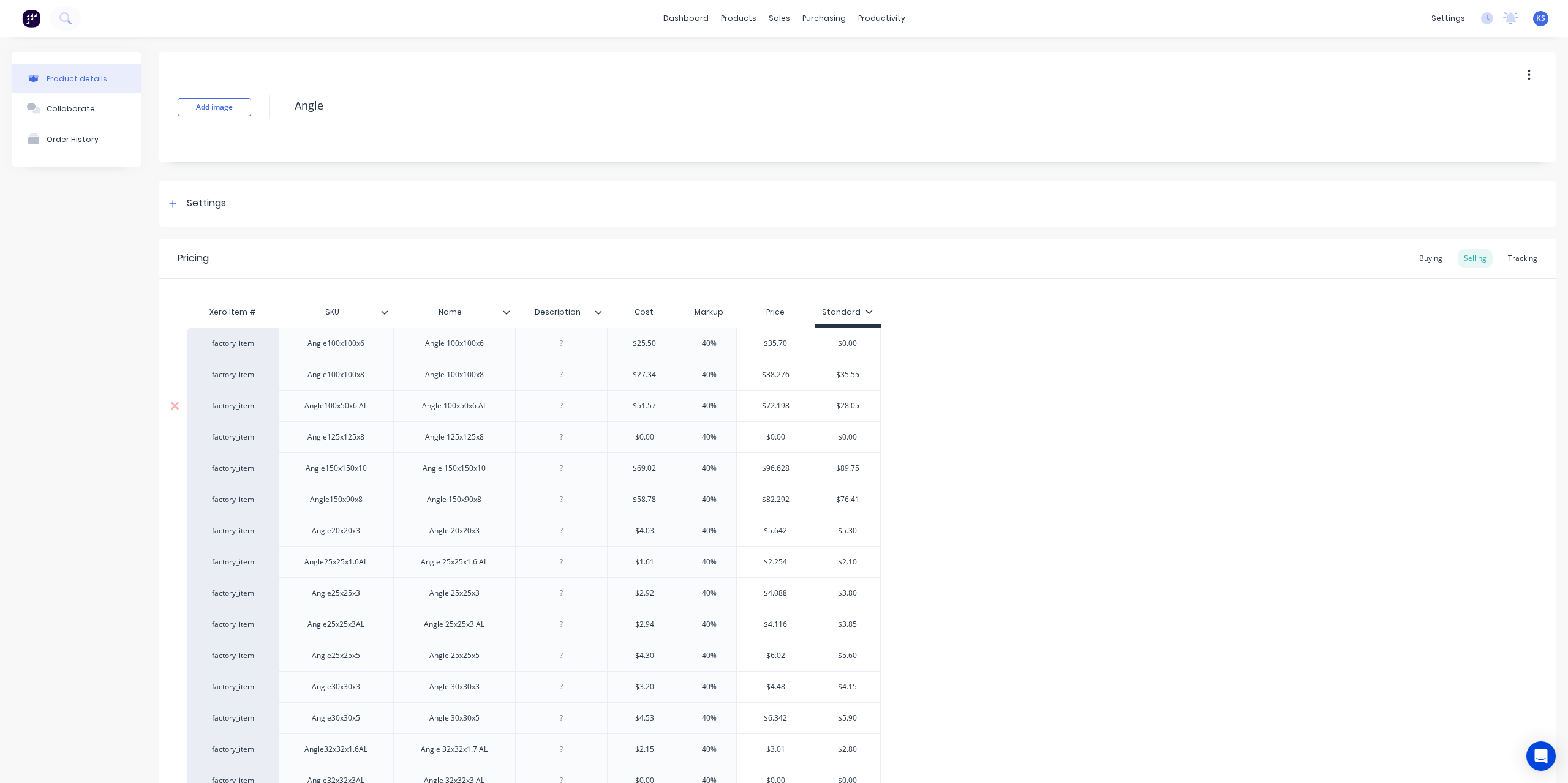
type textarea "x"
